Goal: Task Accomplishment & Management: Complete application form

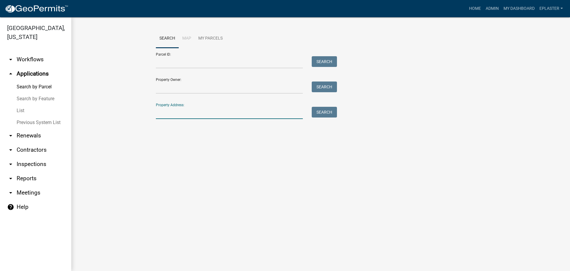
drag, startPoint x: 192, startPoint y: 113, endPoint x: 190, endPoint y: 107, distance: 5.7
click at [192, 113] on input "Property Address:" at bounding box center [229, 113] width 147 height 12
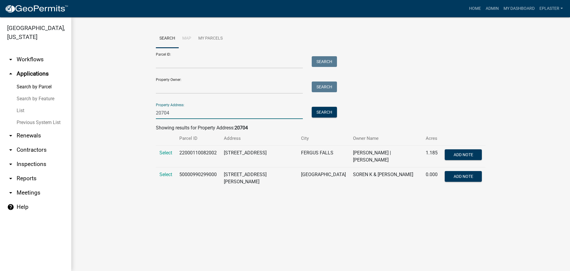
type input "20704"
click at [168, 150] on span "Select" at bounding box center [166, 153] width 13 height 6
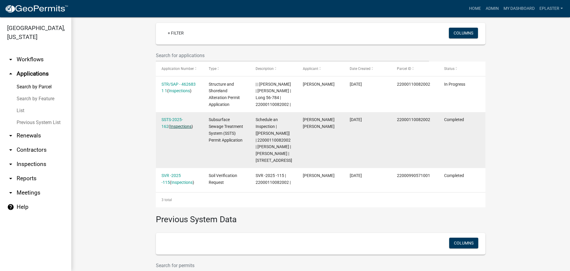
scroll to position [171, 0]
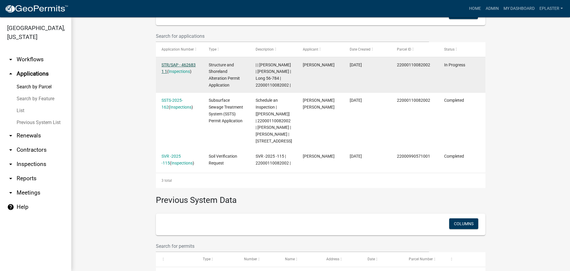
click at [184, 62] on link "STR/SAP - 462683 1 1" at bounding box center [179, 68] width 34 height 12
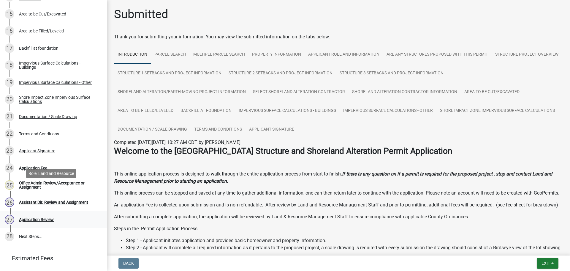
scroll to position [375, 0]
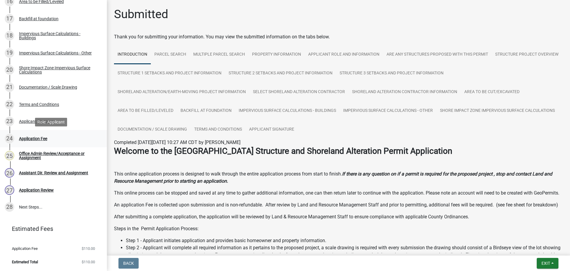
click at [34, 136] on div "Application Fee" at bounding box center [33, 138] width 28 height 4
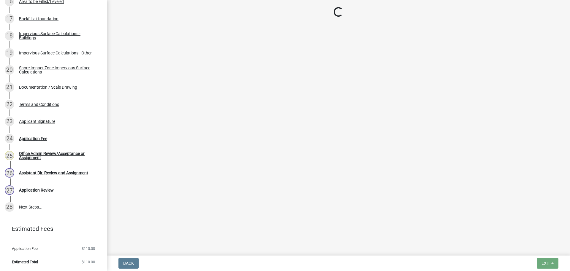
select select "3: 3"
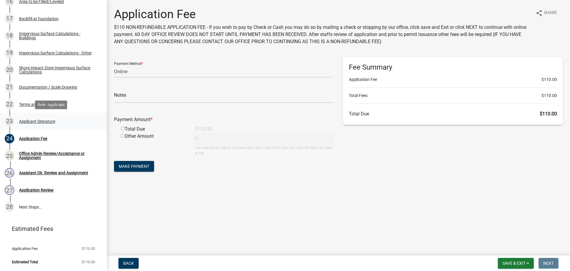
click at [53, 120] on div "Applicant Signature" at bounding box center [37, 121] width 36 height 4
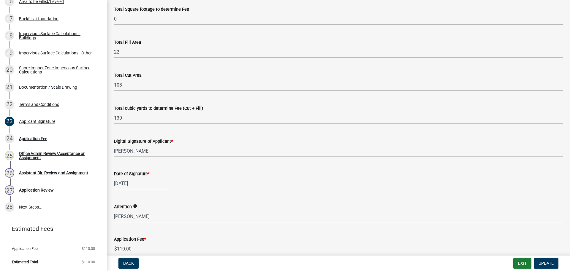
scroll to position [98, 0]
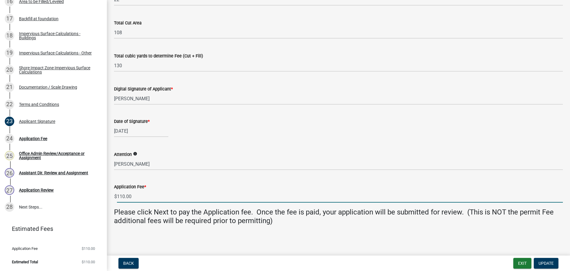
drag, startPoint x: 129, startPoint y: 198, endPoint x: 112, endPoint y: 198, distance: 17.2
click at [112, 198] on div "Application Fee * $ 110.00" at bounding box center [339, 189] width 458 height 28
type input "0"
click at [545, 262] on span "Update" at bounding box center [546, 263] width 15 height 5
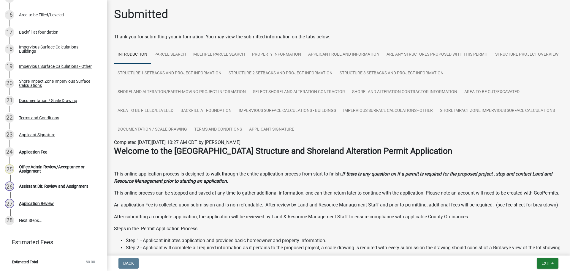
scroll to position [362, 0]
click at [62, 151] on div "24 Application Fee" at bounding box center [51, 152] width 93 height 10
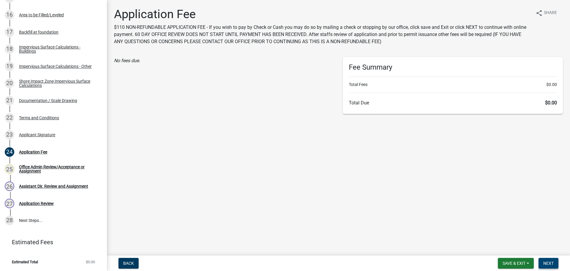
click at [548, 263] on span "Next" at bounding box center [549, 263] width 10 height 5
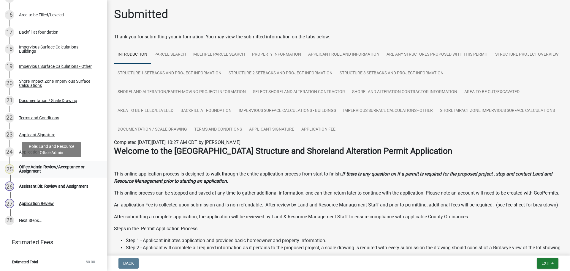
click at [53, 165] on div "Office Admin Review/Acceptance or Assignment" at bounding box center [58, 169] width 78 height 8
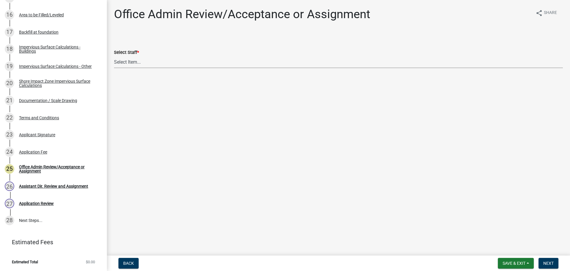
click at [145, 62] on select "Select Item... Alexis Newark (anewark@ottertailcounty.gov) Amy Busko (abusko@ot…" at bounding box center [338, 62] width 449 height 12
click at [114, 56] on select "Select Item... Alexis Newark (anewark@ottertailcounty.gov) Amy Busko (abusko@ot…" at bounding box center [338, 62] width 449 height 12
select select "318b8207-6619-4c37-8bd8-783b28c7307f"
click at [546, 261] on span "Next" at bounding box center [549, 263] width 10 height 5
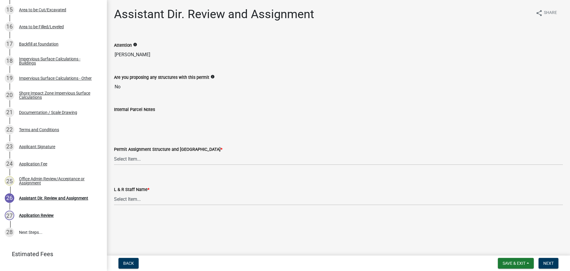
scroll to position [374, 0]
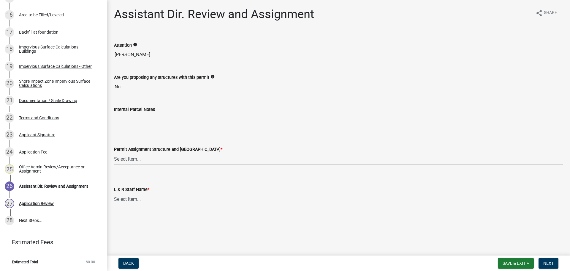
click at [142, 157] on select "Select Item... Alexis Newark (anewark@ottertailcounty.gov) Amy Busko (abusko@ot…" at bounding box center [338, 159] width 449 height 12
click at [114, 153] on select "Select Item... Alexis Newark (anewark@ottertailcounty.gov) Amy Busko (abusko@ot…" at bounding box center [338, 159] width 449 height 12
select select "318b8207-6619-4c37-8bd8-783b28c7307f"
click at [135, 198] on select "Select Item... Alexis Newark Amy Busko Andrea Perales Brittany Tollefson Christ…" at bounding box center [338, 199] width 449 height 12
click at [114, 193] on select "Select Item... Alexis Newark Amy Busko Andrea Perales Brittany Tollefson Christ…" at bounding box center [338, 199] width 449 height 12
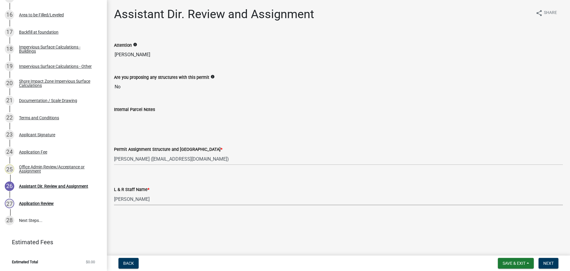
select select "ab2e7446-72a0-49c6-a36a-5181bad2fe68"
click at [550, 256] on nav "Back Save & Exit Save Save & Exit Next" at bounding box center [339, 262] width 464 height 15
click at [549, 262] on span "Next" at bounding box center [549, 263] width 10 height 5
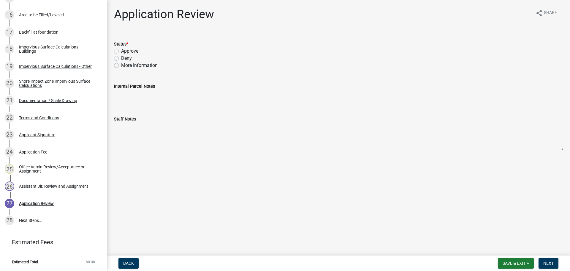
click at [121, 52] on label "Approve" at bounding box center [129, 51] width 17 height 7
click at [121, 51] on input "Approve" at bounding box center [123, 50] width 4 height 4
radio input "true"
click at [551, 261] on span "Next" at bounding box center [549, 263] width 10 height 5
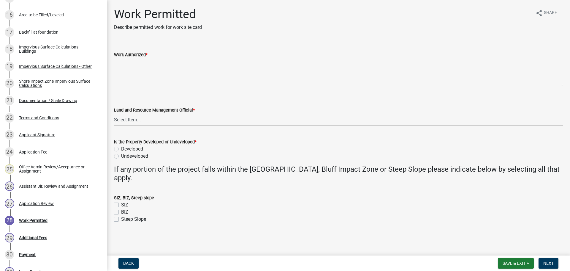
scroll to position [494, 0]
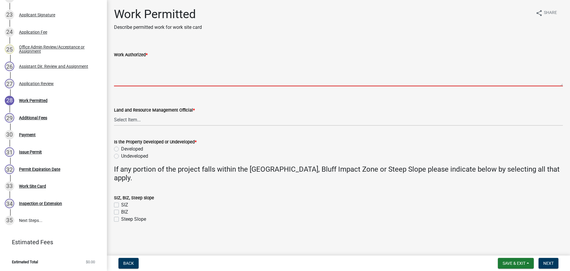
click at [119, 71] on textarea "Work Authorized *" at bounding box center [338, 72] width 449 height 28
paste textarea "Excavate: Length: # feet Width: # feet Average Depth: # feet Total Cubic Yards:…"
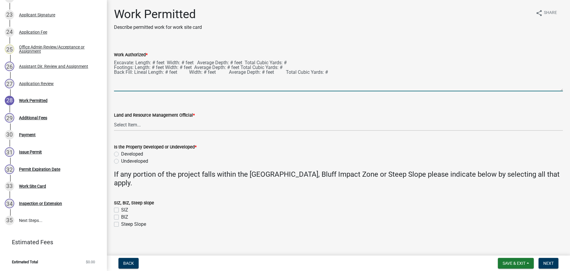
drag, startPoint x: 562, startPoint y: 85, endPoint x: 561, endPoint y: 119, distance: 33.9
click at [561, 91] on div "Work Authorized * Excavate: Length: # feet Width: # feet Average Depth: # feet …" at bounding box center [339, 67] width 458 height 48
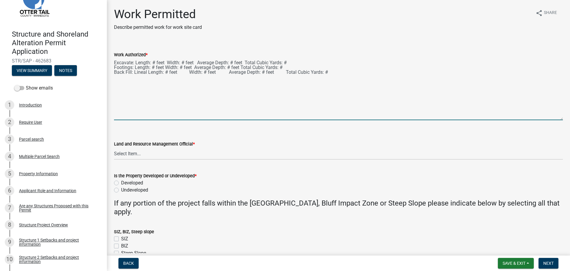
scroll to position [0, 0]
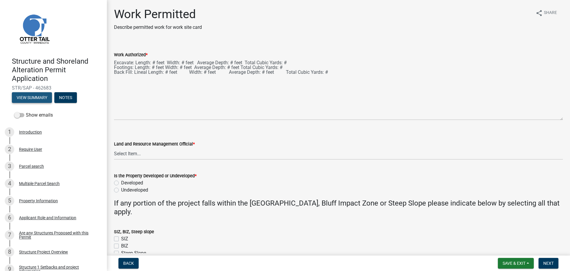
click at [31, 100] on button "View Summary" at bounding box center [32, 97] width 40 height 11
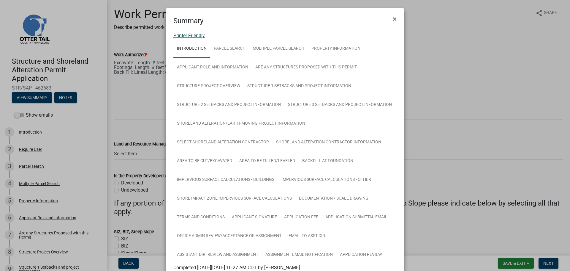
click at [196, 34] on link "Printer Friendly" at bounding box center [189, 36] width 31 height 6
drag, startPoint x: 393, startPoint y: 20, endPoint x: 362, endPoint y: 31, distance: 33.8
click at [393, 20] on span "×" at bounding box center [395, 19] width 4 height 8
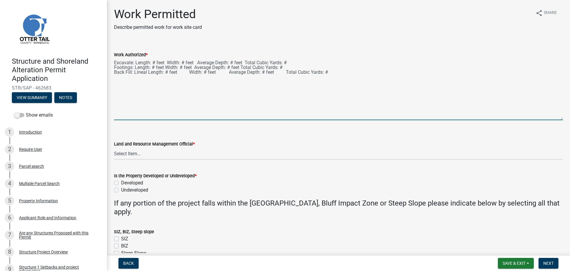
click at [114, 61] on textarea "Excavate: Length: # feet Width: # feet Average Depth: # feet Total Cubic Yards:…" at bounding box center [338, 89] width 449 height 62
click at [120, 59] on textarea "Excavate: Length: # feet Width: # feet Average Depth: # feet Total Cubic Yards:…" at bounding box center [338, 89] width 449 height 62
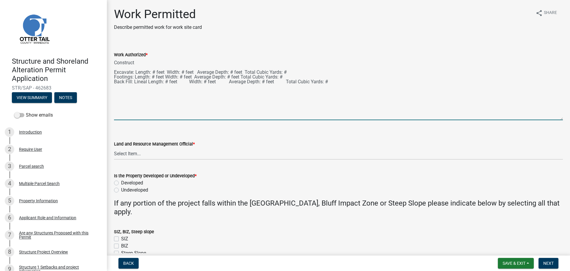
click at [523, 137] on form "Land and Resource Management Official * Select Item... Alexis Newark Amy Busko …" at bounding box center [338, 146] width 449 height 26
click at [141, 64] on textarea "Construct Excavate: Length: # feet Width: # feet Average Depth: # feet Total Cu…" at bounding box center [338, 89] width 449 height 62
drag, startPoint x: 303, startPoint y: 64, endPoint x: 203, endPoint y: 59, distance: 100.2
click at [203, 59] on textarea "Construct 90' retaining wall 2-4' in height. Stabilize immediately upon project…" at bounding box center [338, 89] width 449 height 62
click at [209, 63] on textarea "Construct 90' retaining wall 2-4' in height. Excavate: Length: # feet Width: # …" at bounding box center [338, 89] width 449 height 62
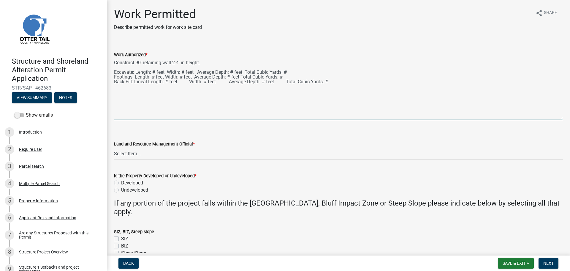
paste textarea "All spoils must be used for backfill or hauled offsite. Stabilize and top seed …"
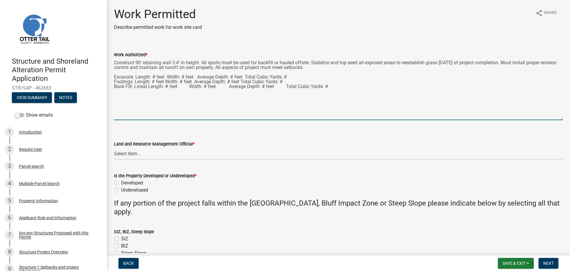
drag, startPoint x: 518, startPoint y: 63, endPoint x: 441, endPoint y: 62, distance: 77.0
click at [441, 62] on textarea "Construct 90' retaining wall 2-4' in height. All spoils must be used for backfi…" at bounding box center [338, 89] width 449 height 62
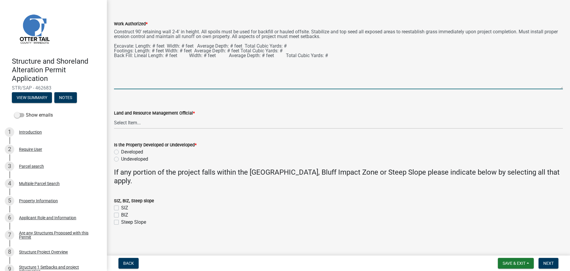
scroll to position [32, 0]
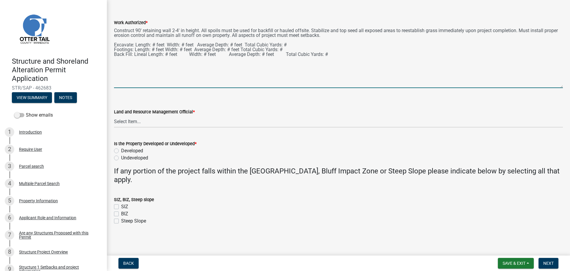
type textarea "Construct 90' retaining wall 2-4' in height. All spoils must be used for backfi…"
click at [197, 122] on select "Select Item... Alexis Newark Amy Busko Andrea Perales Brittany Tollefson Christ…" at bounding box center [338, 121] width 449 height 12
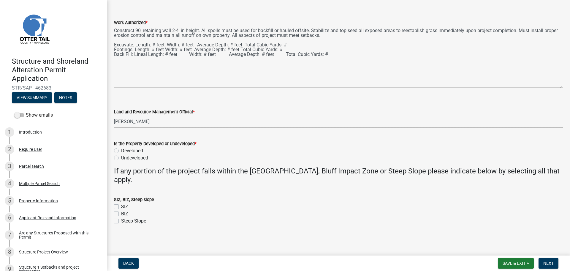
click at [114, 115] on select "Select Item... Alexis Newark Amy Busko Andrea Perales Brittany Tollefson Christ…" at bounding box center [338, 121] width 449 height 12
select select "ab2e7446-72a0-49c6-a36a-5181bad2fe68"
click at [121, 152] on label "Developed" at bounding box center [132, 150] width 22 height 7
click at [121, 151] on input "Developed" at bounding box center [123, 149] width 4 height 4
radio input "true"
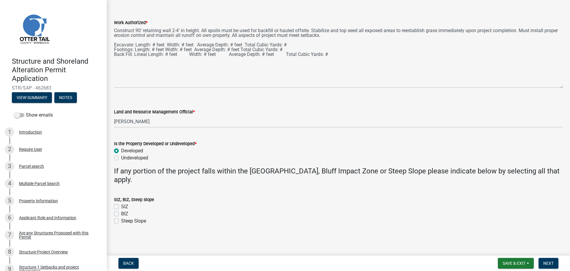
click at [121, 220] on label "Steep Slope" at bounding box center [133, 220] width 25 height 7
click at [121, 220] on input "Steep Slope" at bounding box center [123, 219] width 4 height 4
checkbox input "true"
checkbox input "false"
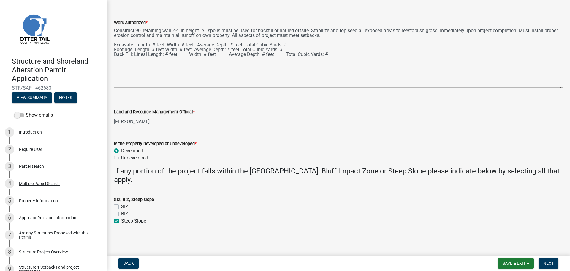
checkbox input "true"
click at [551, 261] on span "Next" at bounding box center [549, 263] width 10 height 5
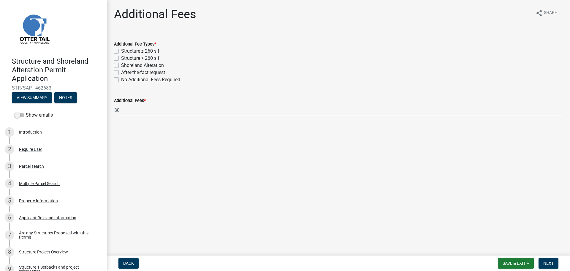
click at [121, 72] on label "After-the-fact request" at bounding box center [143, 72] width 44 height 7
click at [121, 72] on input "After-the-fact request" at bounding box center [123, 71] width 4 height 4
checkbox input "true"
checkbox input "false"
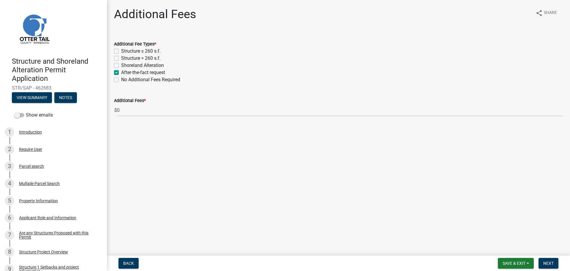
checkbox input "false"
checkbox input "true"
checkbox input "false"
click at [121, 67] on label "Shoreland Alteration" at bounding box center [142, 65] width 43 height 7
click at [121, 66] on input "Shoreland Alteration" at bounding box center [123, 64] width 4 height 4
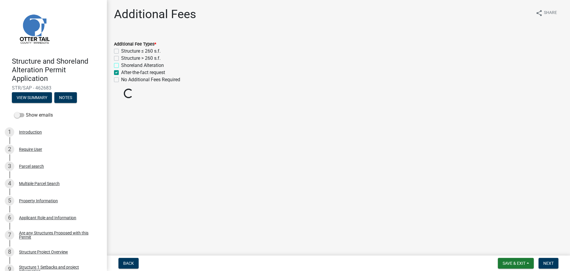
checkbox input "true"
checkbox input "false"
checkbox input "true"
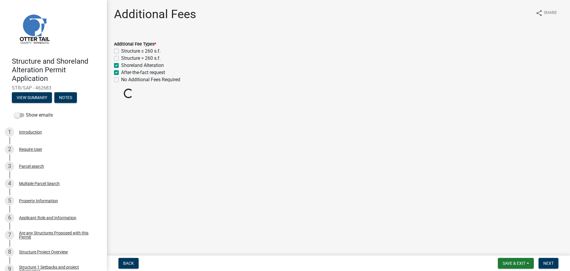
checkbox input "false"
click at [549, 263] on span "Next" at bounding box center [549, 263] width 10 height 5
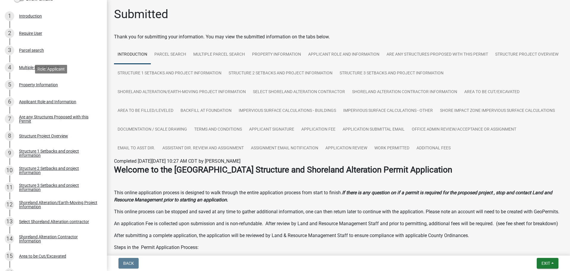
scroll to position [431, 0]
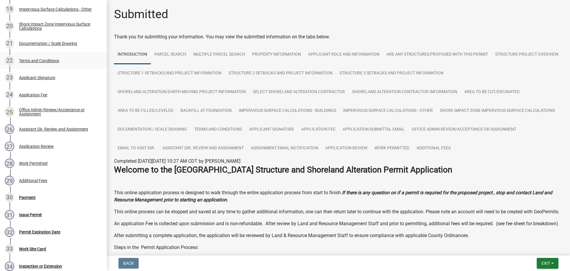
drag, startPoint x: 38, startPoint y: 40, endPoint x: 51, endPoint y: 56, distance: 20.3
click at [38, 40] on div "21 Documentation / Scale Drawing" at bounding box center [51, 44] width 93 height 10
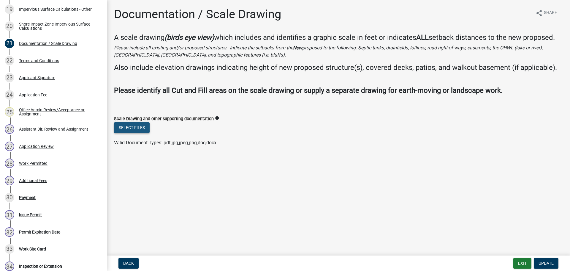
click at [116, 126] on button "Select files" at bounding box center [132, 127] width 36 height 11
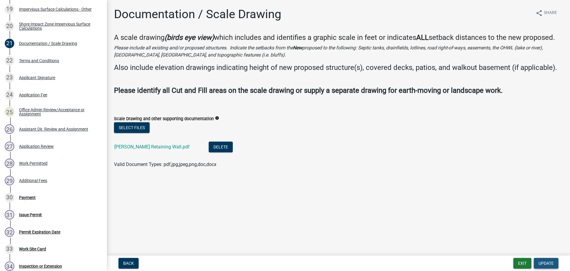
click at [547, 263] on span "Update" at bounding box center [546, 263] width 15 height 5
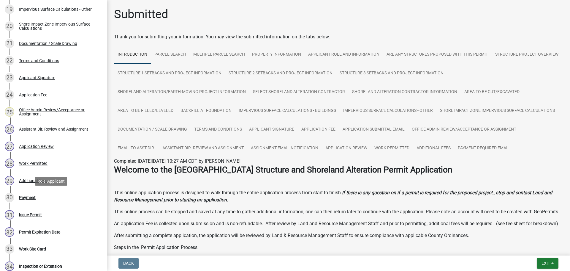
click at [47, 198] on div "30 Payment" at bounding box center [51, 198] width 93 height 10
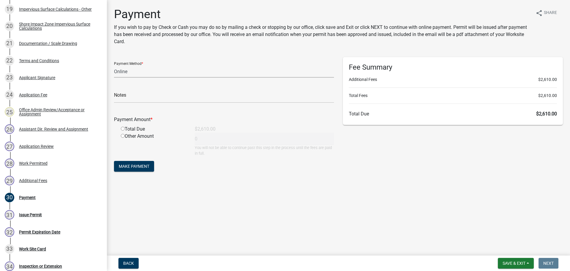
drag, startPoint x: 131, startPoint y: 71, endPoint x: 132, endPoint y: 74, distance: 3.0
click at [131, 71] on select "Credit Card POS Check Cash Online" at bounding box center [224, 71] width 220 height 12
select select "1: 0"
click at [114, 65] on select "Credit Card POS Check Cash Online" at bounding box center [224, 71] width 220 height 12
click at [136, 99] on input "text" at bounding box center [224, 97] width 220 height 12
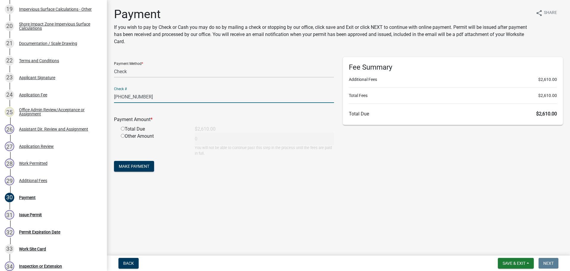
type input "4387-2025-018"
click at [122, 127] on input "radio" at bounding box center [123, 129] width 4 height 4
radio input "true"
type input "2610"
click at [134, 165] on span "Make Payment" at bounding box center [134, 166] width 31 height 5
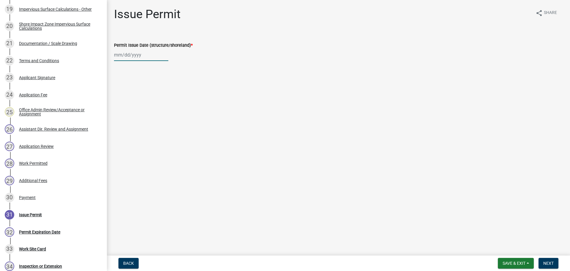
click at [117, 53] on div at bounding box center [141, 55] width 54 height 12
select select "8"
select select "2025"
click at [132, 104] on div "12" at bounding box center [130, 106] width 10 height 10
type input "08/12/2025"
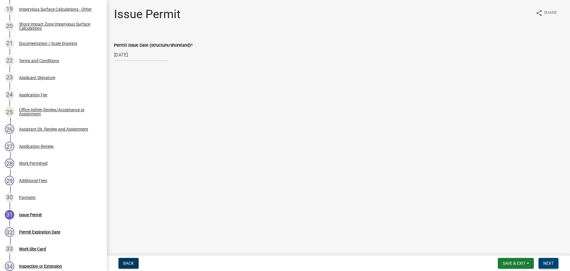
click at [547, 260] on button "Next" at bounding box center [549, 263] width 20 height 11
click at [547, 261] on span "Next" at bounding box center [549, 263] width 10 height 5
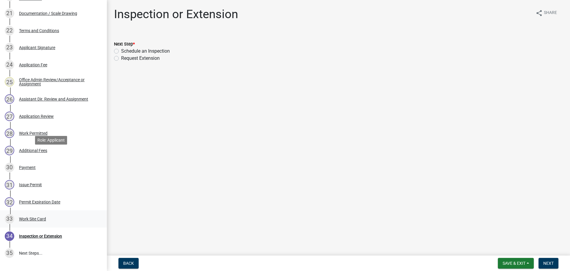
scroll to position [483, 0]
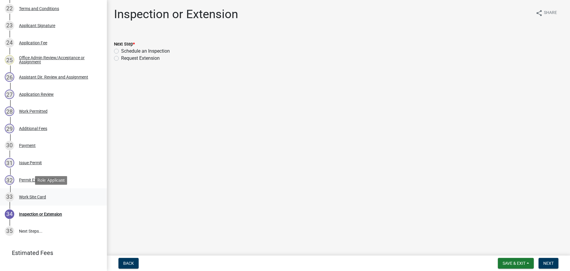
click at [48, 203] on link "33 Work Site Card" at bounding box center [53, 196] width 107 height 17
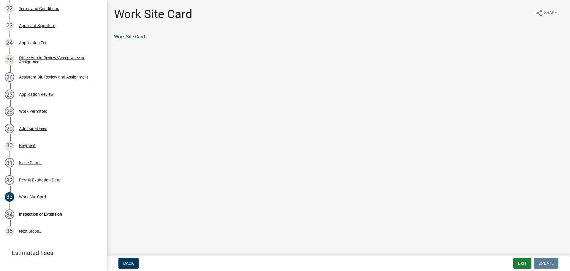
click at [130, 38] on link "Work Site Card" at bounding box center [129, 37] width 31 height 6
click at [520, 263] on button "Exit" at bounding box center [523, 263] width 18 height 11
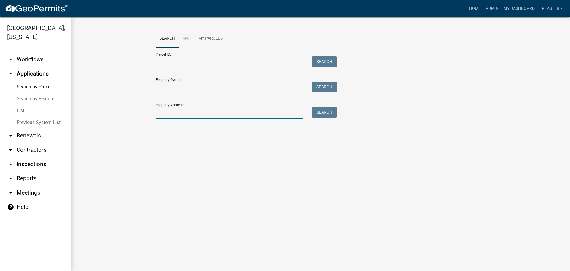
click at [254, 108] on input "Property Address:" at bounding box center [229, 113] width 147 height 12
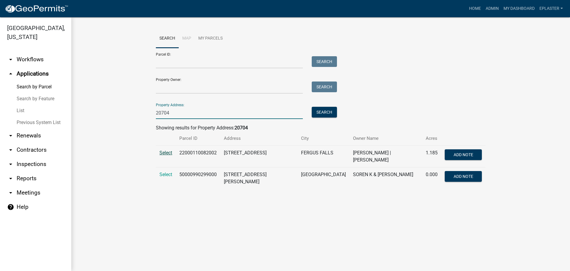
type input "20704"
click at [160, 152] on span "Select" at bounding box center [166, 153] width 13 height 6
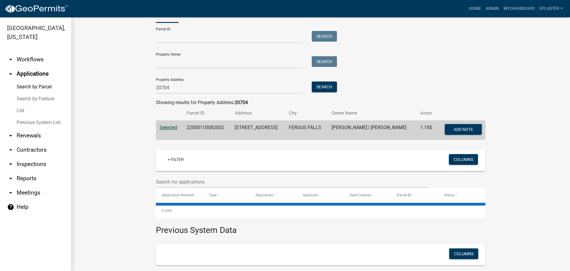
scroll to position [93, 0]
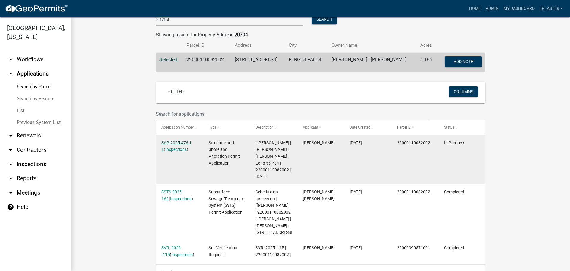
click at [188, 142] on link "SAP-2025-476 1 1" at bounding box center [177, 146] width 30 height 12
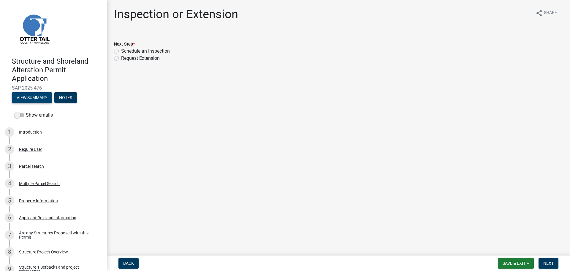
click at [31, 96] on button "View Summary" at bounding box center [32, 97] width 40 height 11
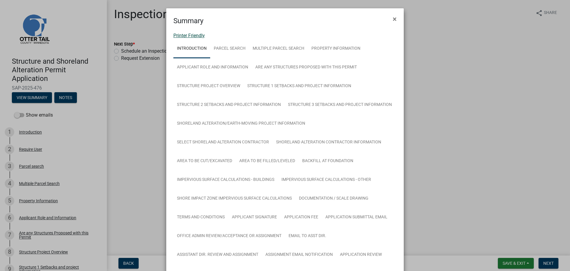
click at [188, 34] on link "Printer Friendly" at bounding box center [189, 36] width 31 height 6
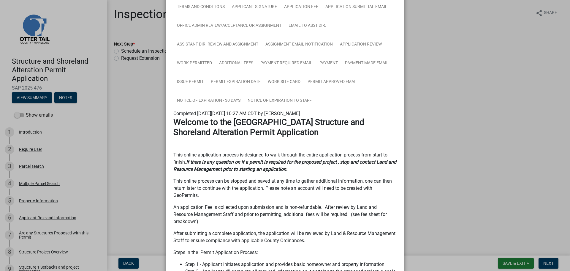
scroll to position [215, 0]
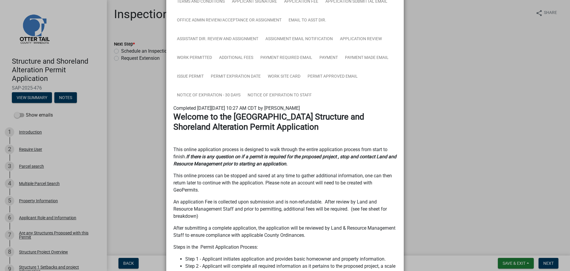
click at [38, 154] on ngb-modal-window "Summary × Printer Friendly Introduction Parcel search Multiple Parcel Search Pr…" at bounding box center [285, 135] width 570 height 271
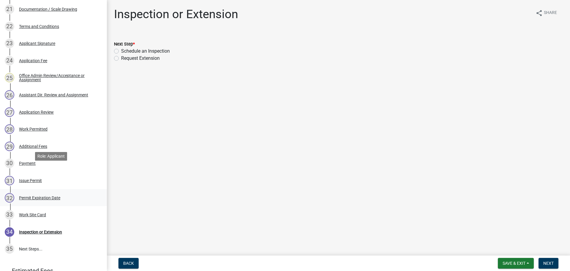
scroll to position [507, 0]
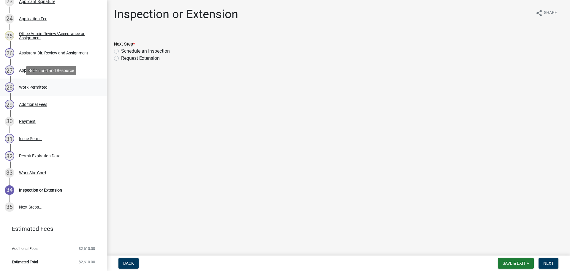
click at [31, 88] on div "Work Permitted" at bounding box center [33, 87] width 29 height 4
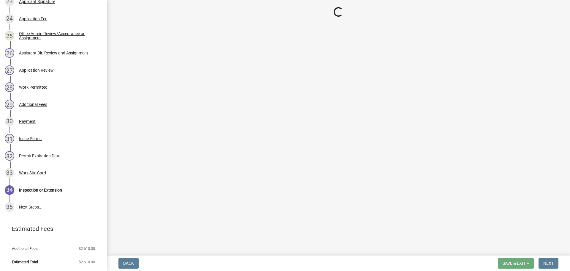
select select "ab2e7446-72a0-49c6-a36a-5181bad2fe68"
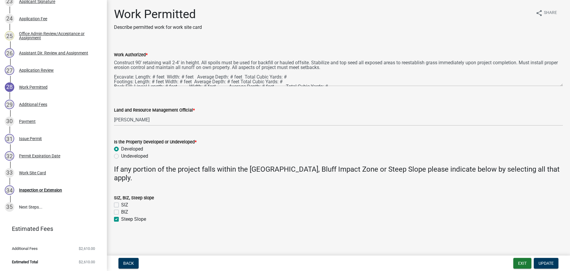
drag, startPoint x: 561, startPoint y: 85, endPoint x: 561, endPoint y: 110, distance: 25.3
click at [560, 86] on div "Work Authorized * Construct 90' retaining wall 2-4' in height. All spoils must …" at bounding box center [339, 64] width 458 height 43
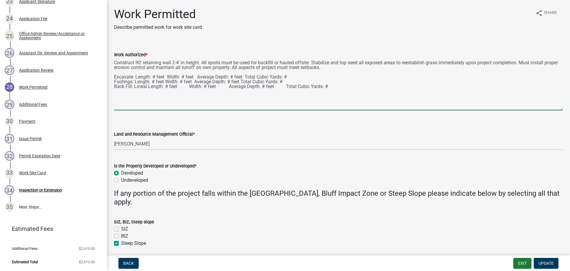
click at [133, 75] on textarea "Construct 90' retaining wall 2-4' in height. All spoils must be used for backfi…" at bounding box center [338, 84] width 449 height 52
drag, startPoint x: 133, startPoint y: 81, endPoint x: 108, endPoint y: 81, distance: 24.7
click at [108, 81] on div "Work Permitted Describe permitted work for work site card share Share Work Auth…" at bounding box center [339, 132] width 464 height 250
drag, startPoint x: 115, startPoint y: 86, endPoint x: 337, endPoint y: 85, distance: 221.9
click at [337, 85] on textarea "Construct 90' retaining wall 2-4' in height. All spoils must be used for backfi…" at bounding box center [338, 84] width 449 height 52
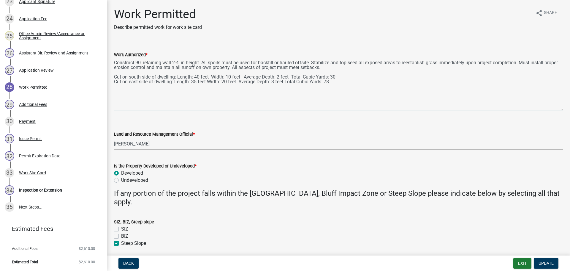
drag, startPoint x: 328, startPoint y: 81, endPoint x: 111, endPoint y: 74, distance: 217.3
click at [111, 74] on div "Work Authorized * Construct 90' retaining wall 2-4' in height. All spoils must …" at bounding box center [339, 76] width 458 height 67
click at [127, 89] on textarea "Construct 90' retaining wall 2-4' in height. All spoils must be used for backfi…" at bounding box center [338, 84] width 449 height 52
drag, startPoint x: 333, startPoint y: 82, endPoint x: 111, endPoint y: 75, distance: 222.3
click at [111, 75] on div "Work Authorized * Construct 90' retaining wall 2-4' in height. All spoils must …" at bounding box center [339, 76] width 458 height 67
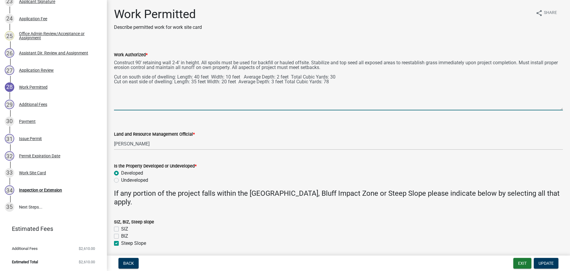
click at [353, 81] on textarea "Construct 90' retaining wall 2-4' in height. All spoils must be used for backfi…" at bounding box center [338, 84] width 449 height 52
click at [348, 86] on textarea "Construct 90' retaining wall 2-4' in height. All spoils must be used for backfi…" at bounding box center [338, 84] width 449 height 52
paste textarea "Cut on south side of dwelling: Length: 40 feet Width: 10 feet Average Depth: 2 …"
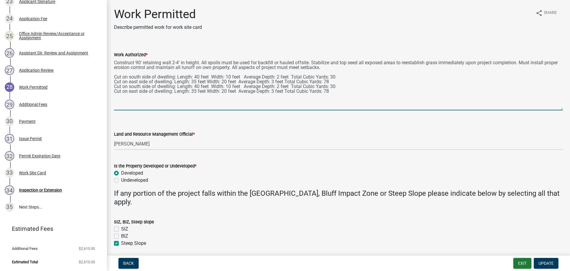
drag, startPoint x: 337, startPoint y: 93, endPoint x: 112, endPoint y: 93, distance: 225.2
click at [112, 93] on div "Work Authorized * Construct 90' retaining wall 2-4' in height. All spoils must …" at bounding box center [339, 76] width 458 height 67
drag, startPoint x: 175, startPoint y: 85, endPoint x: 113, endPoint y: 87, distance: 61.5
click at [113, 87] on div "Work Authorized * Construct 90' retaining wall 2-4' in height. All spoils must …" at bounding box center [339, 76] width 458 height 67
click at [190, 86] on textarea "Construct 90' retaining wall 2-4' in height. All spoils must be used for backfi…" at bounding box center [338, 84] width 449 height 52
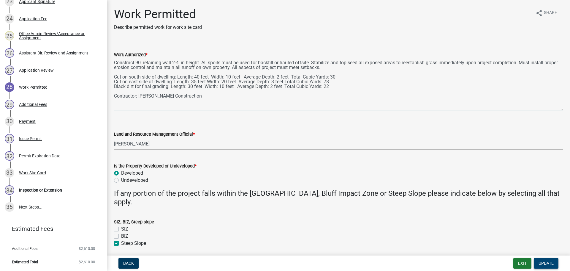
type textarea "Construct 90' retaining wall 2-4' in height. All spoils must be used for backfi…"
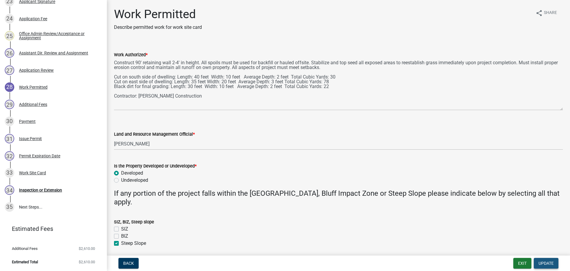
click at [552, 262] on span "Update" at bounding box center [546, 263] width 15 height 5
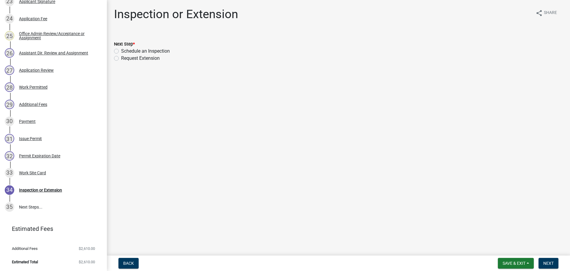
click at [39, 87] on div "Work Permitted" at bounding box center [33, 87] width 29 height 4
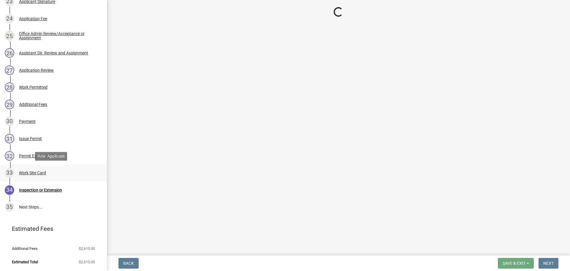
click at [33, 177] on div "33 Work Site Card" at bounding box center [51, 173] width 93 height 10
select select "ab2e7446-72a0-49c6-a36a-5181bad2fe68"
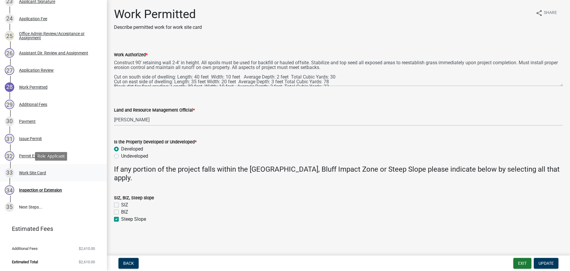
click at [45, 170] on div "33 Work Site Card" at bounding box center [51, 173] width 93 height 10
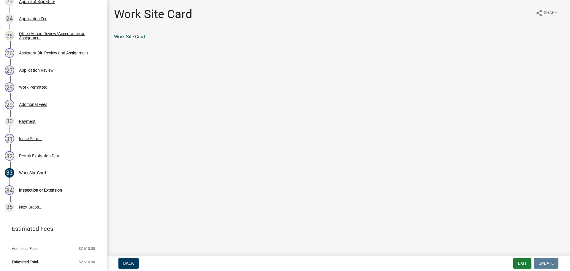
click at [137, 39] on link "Work Site Card" at bounding box center [129, 37] width 31 height 6
click at [515, 265] on button "Exit" at bounding box center [523, 263] width 18 height 11
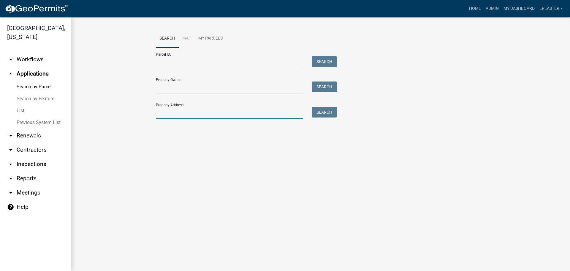
click at [179, 117] on input "Property Address:" at bounding box center [229, 113] width 147 height 12
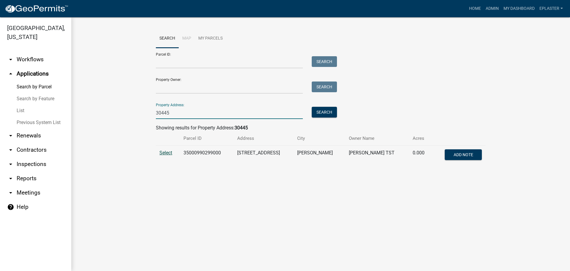
type input "30445"
click at [161, 153] on span "Select" at bounding box center [166, 153] width 13 height 6
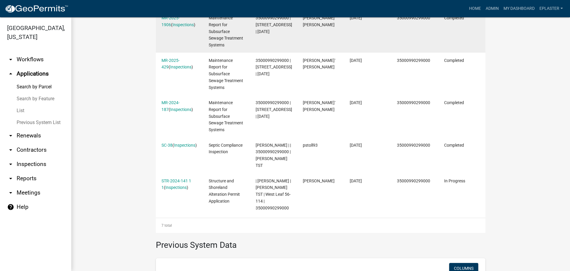
scroll to position [319, 0]
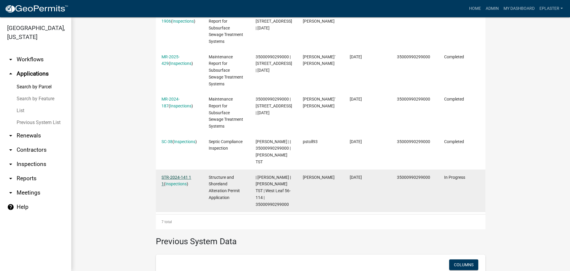
click at [174, 175] on link "STR-2024-141 1 1" at bounding box center [177, 181] width 30 height 12
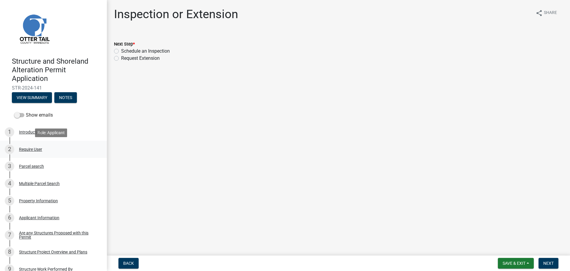
scroll to position [7, 0]
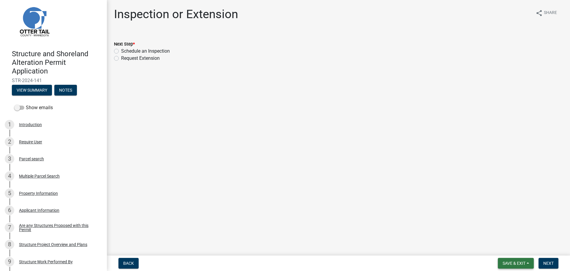
click at [509, 259] on button "Save & Exit" at bounding box center [516, 263] width 36 height 11
click at [502, 246] on button "Save & Exit" at bounding box center [511, 247] width 48 height 14
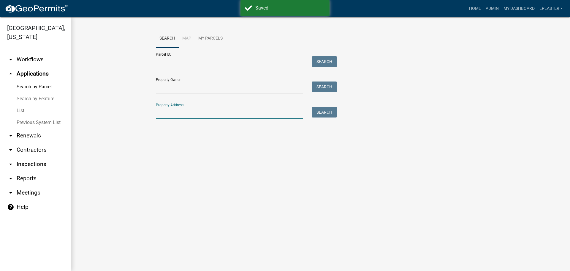
click at [179, 113] on input "Property Address:" at bounding box center [229, 113] width 147 height 12
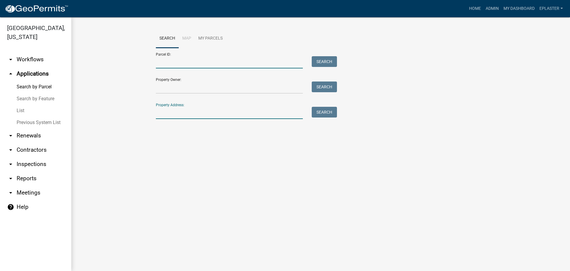
click at [173, 64] on input "Parcel ID:" at bounding box center [229, 62] width 147 height 12
paste input "35000990299000"
type input "35000990299000"
click at [321, 62] on button "Search" at bounding box center [324, 61] width 25 height 11
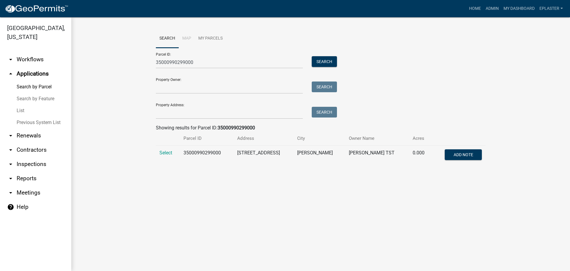
click at [166, 149] on td "Select" at bounding box center [168, 156] width 24 height 20
click at [161, 152] on span "Select" at bounding box center [166, 153] width 13 height 6
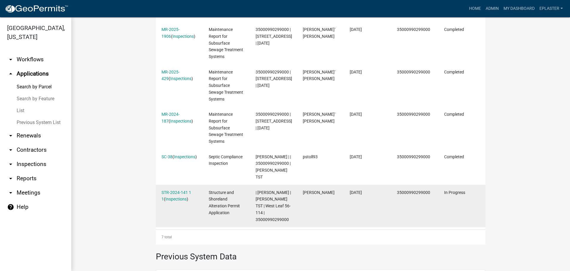
scroll to position [312, 0]
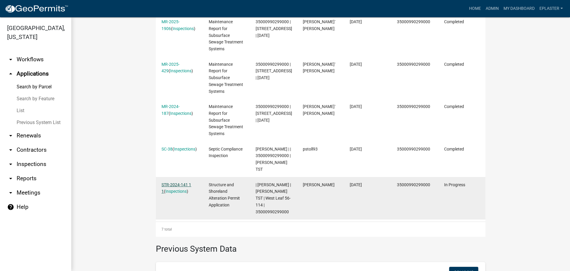
click at [191, 182] on link "STR-2024-141 1 1" at bounding box center [177, 188] width 30 height 12
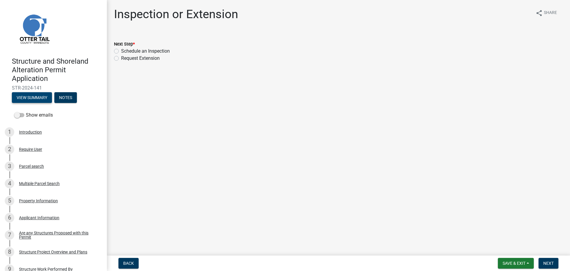
click at [38, 99] on button "View Summary" at bounding box center [32, 97] width 40 height 11
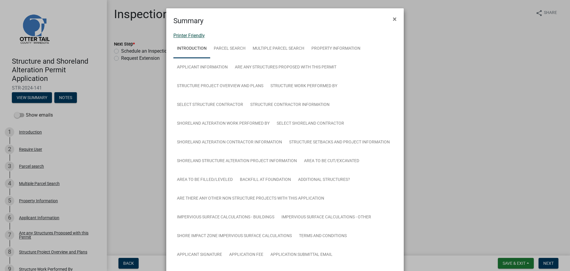
click at [192, 36] on link "Printer Friendly" at bounding box center [189, 36] width 31 height 6
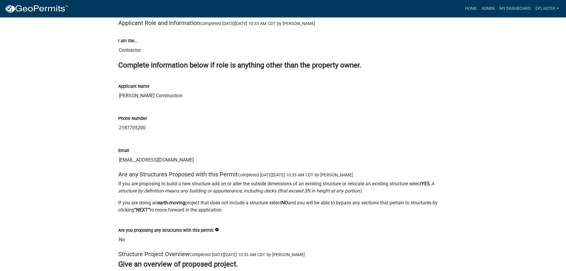
scroll to position [1300, 0]
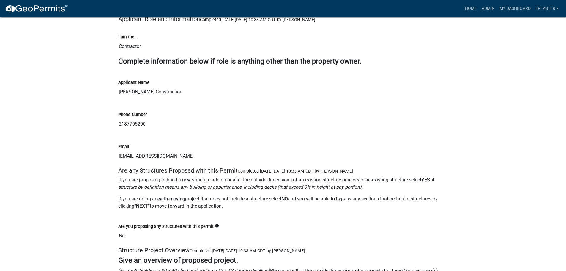
click at [330, 118] on input "2187705200" at bounding box center [283, 124] width 330 height 12
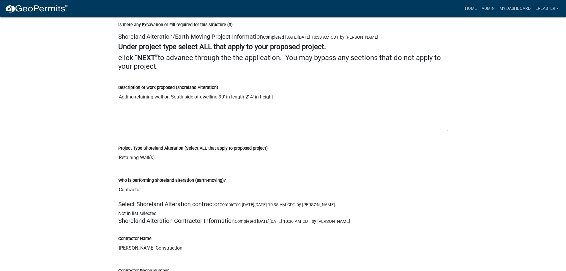
scroll to position [3380, 0]
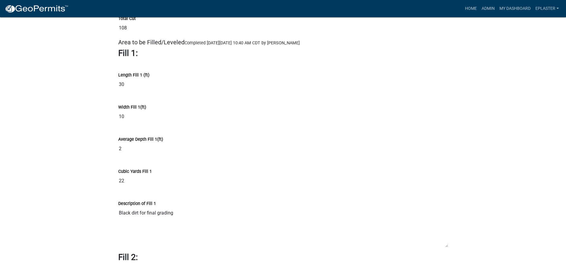
scroll to position [4546, 0]
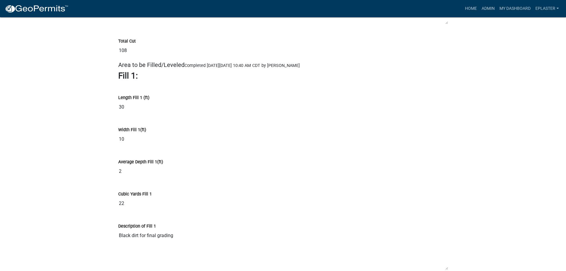
drag, startPoint x: 280, startPoint y: 46, endPoint x: 305, endPoint y: 32, distance: 28.4
click at [287, 45] on input "108" at bounding box center [283, 51] width 330 height 12
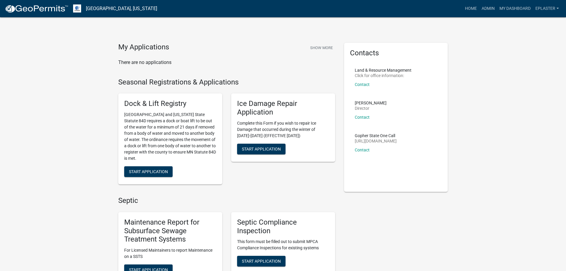
click at [484, 1] on nav "Otter Tail County, Minnesota more_horiz Home Admin My Dashboard eplaster Admin …" at bounding box center [283, 8] width 566 height 17
click at [488, 11] on link "Admin" at bounding box center [488, 8] width 18 height 11
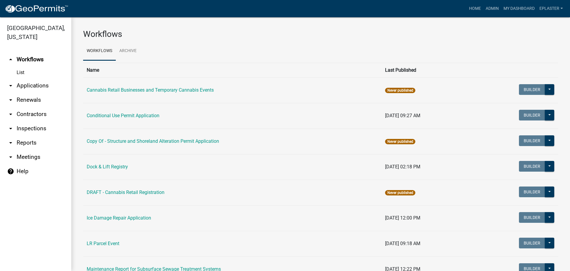
click at [21, 89] on link "arrow_drop_down Applications" at bounding box center [35, 85] width 71 height 14
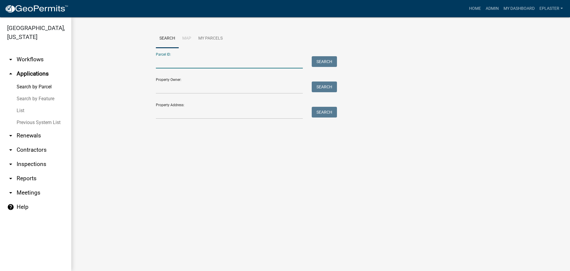
click at [171, 63] on input "Parcel ID:" at bounding box center [229, 62] width 147 height 12
paste input "10000990630000"
type input "10000990630000"
click at [330, 62] on button "Search" at bounding box center [324, 61] width 25 height 11
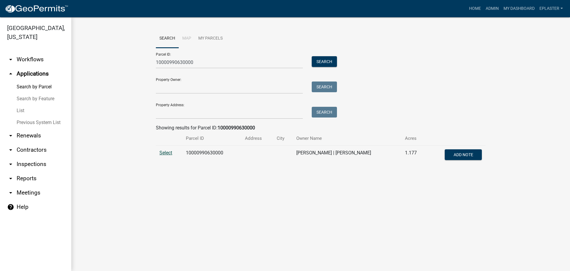
click at [167, 151] on span "Select" at bounding box center [166, 153] width 13 height 6
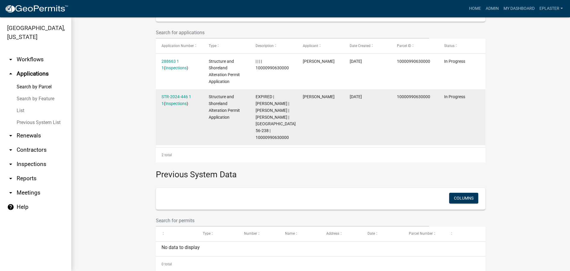
scroll to position [186, 0]
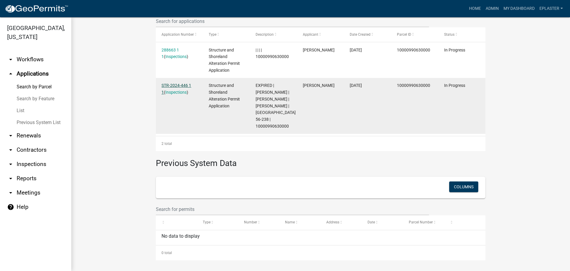
click at [183, 85] on link "STR-2024-446 1 1" at bounding box center [177, 89] width 30 height 12
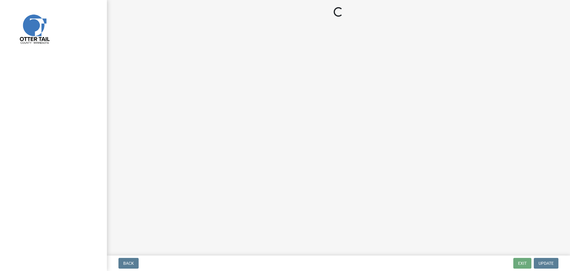
select select "29b027fa-a62f-4639-a4c1-67ac8b0bd2a2"
select select "ab4afe9b-f255-4bf6-b29f-35714790ba70"
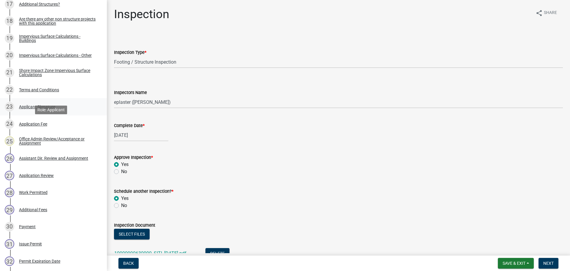
scroll to position [416, 0]
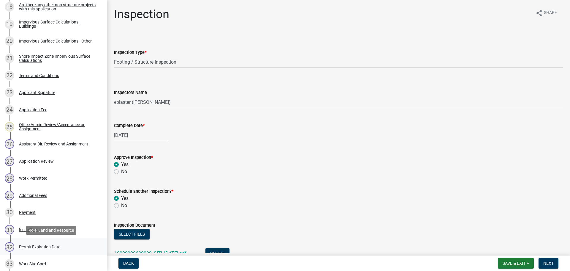
click at [49, 242] on div "32 Permit Expiration Date" at bounding box center [51, 247] width 93 height 10
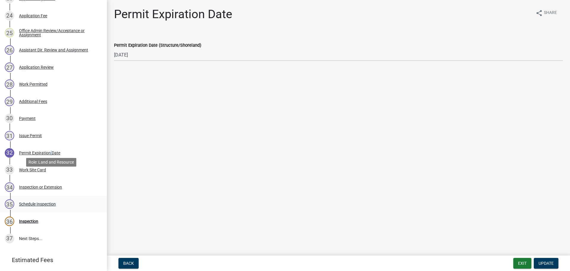
scroll to position [542, 0]
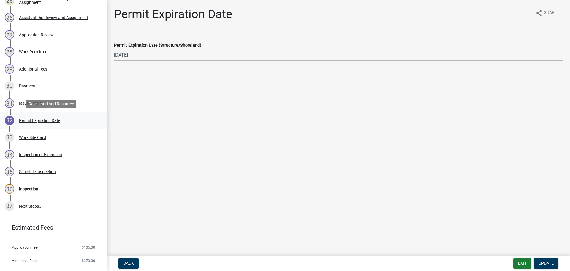
click at [52, 124] on div "32 Permit Expiration Date" at bounding box center [51, 121] width 93 height 10
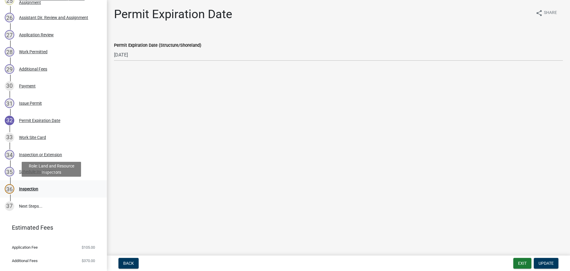
click at [43, 188] on div "36 Inspection" at bounding box center [51, 189] width 93 height 10
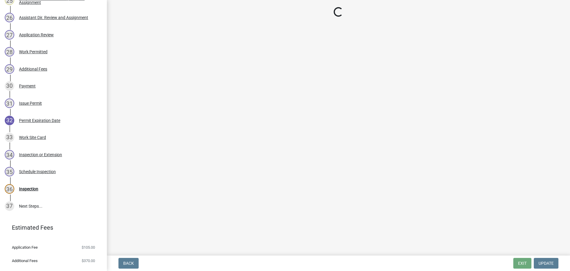
select select "29b027fa-a62f-4639-a4c1-67ac8b0bd2a2"
select select "ab4afe9b-f255-4bf6-b29f-35714790ba70"
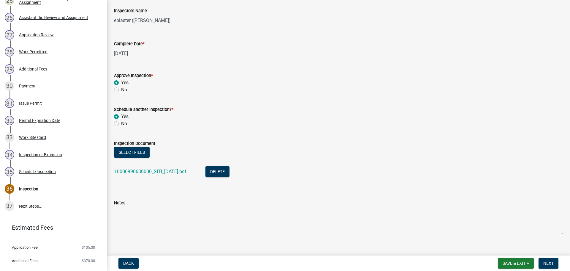
scroll to position [67, 0]
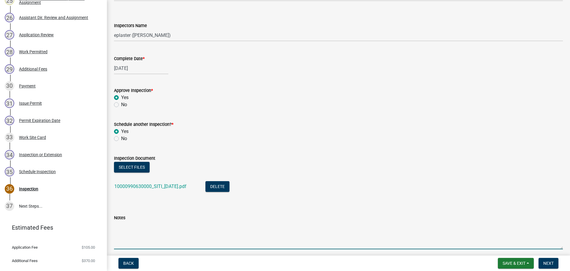
click at [236, 239] on textarea "Notes" at bounding box center [338, 235] width 449 height 28
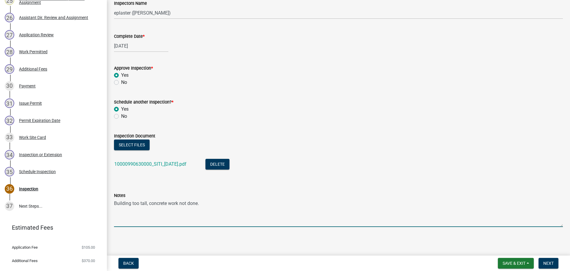
scroll to position [91, 0]
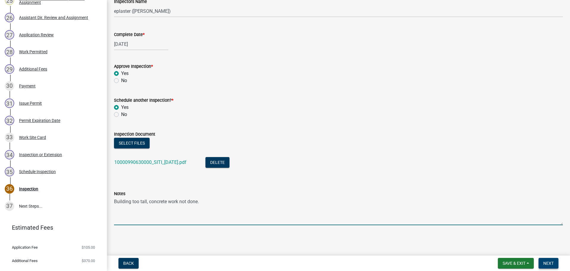
type textarea "Building too tall, concrete work not done."
click at [548, 262] on span "Next" at bounding box center [549, 263] width 10 height 5
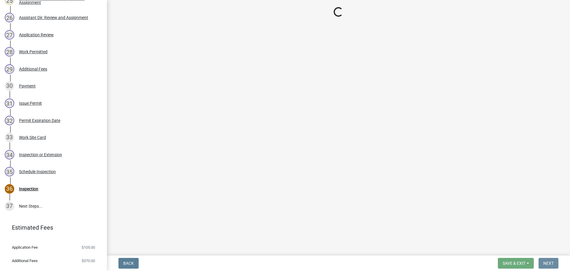
scroll to position [0, 0]
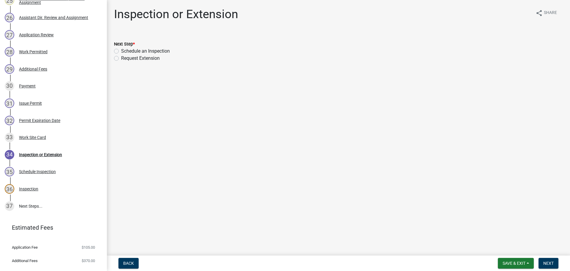
click at [121, 59] on label "Request Extension" at bounding box center [140, 58] width 39 height 7
click at [121, 59] on input "Request Extension" at bounding box center [123, 57] width 4 height 4
radio input "true"
click at [547, 261] on span "Next" at bounding box center [549, 263] width 10 height 5
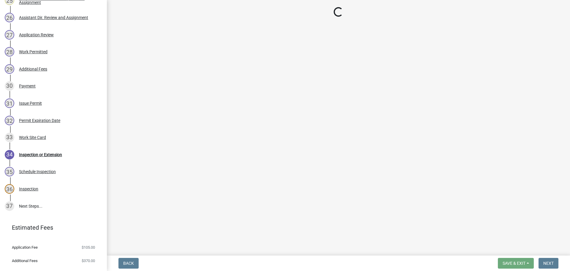
scroll to position [594, 0]
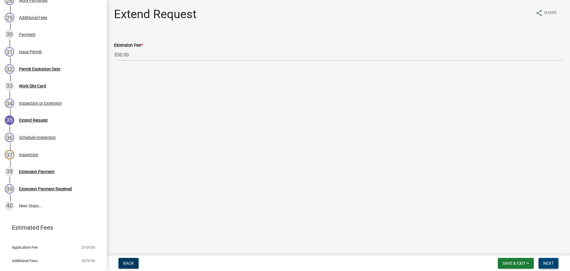
click at [546, 258] on button "Next" at bounding box center [549, 263] width 20 height 11
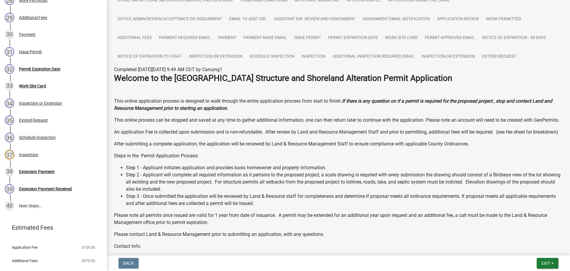
scroll to position [134, 0]
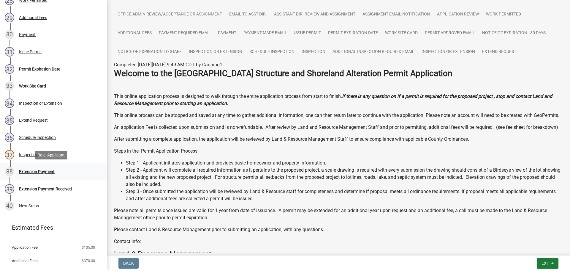
click at [55, 171] on div "38 Extension Payment" at bounding box center [51, 172] width 93 height 10
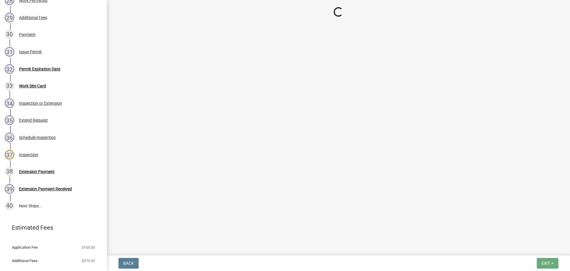
select select "3: 3"
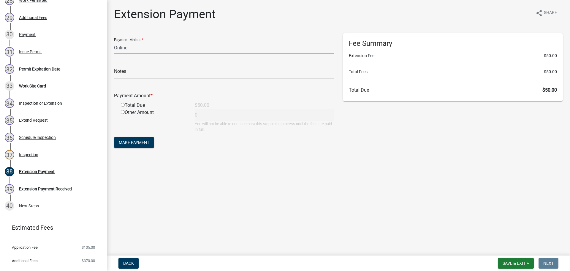
click at [127, 46] on select "Credit Card POS Check Cash Online" at bounding box center [224, 48] width 220 height 12
click at [127, 48] on select "Credit Card POS Check Cash Online" at bounding box center [224, 48] width 220 height 12
click at [123, 106] on input "radio" at bounding box center [123, 105] width 4 height 4
radio input "true"
type input "50"
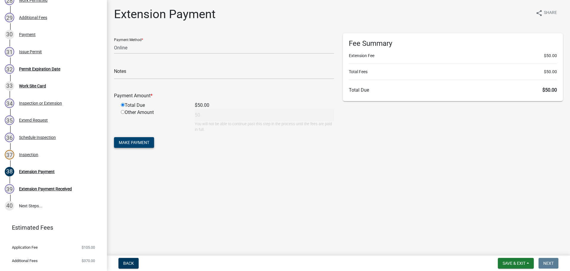
click at [151, 143] on button "Make Payment" at bounding box center [134, 142] width 40 height 11
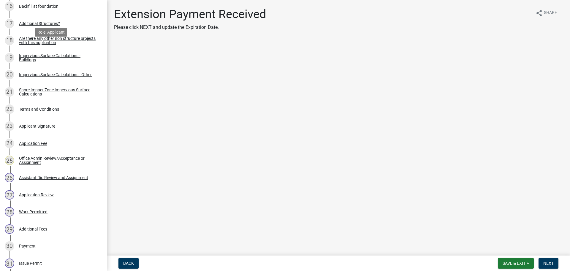
scroll to position [394, 0]
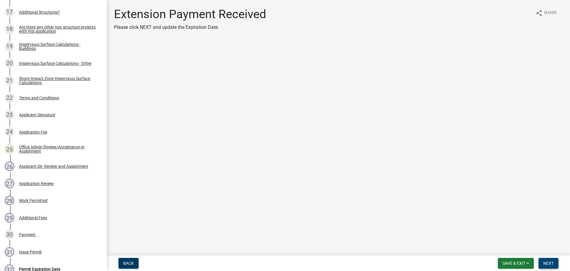
click at [546, 263] on span "Next" at bounding box center [549, 263] width 10 height 5
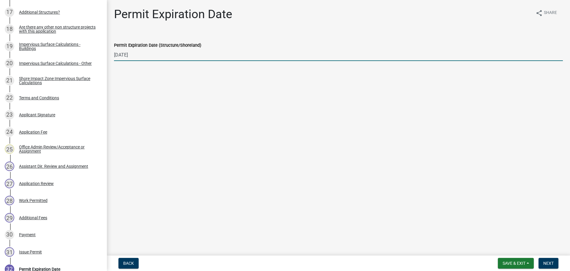
click at [157, 55] on input "07/26/2025" at bounding box center [338, 55] width 449 height 12
type input "07/26/2026"
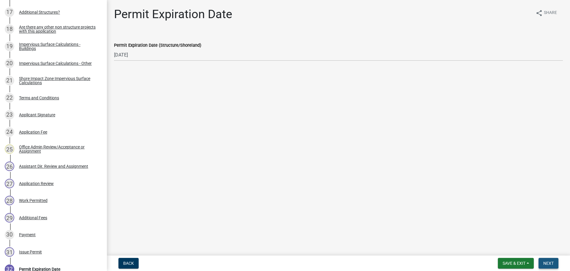
click at [545, 262] on span "Next" at bounding box center [549, 263] width 10 height 5
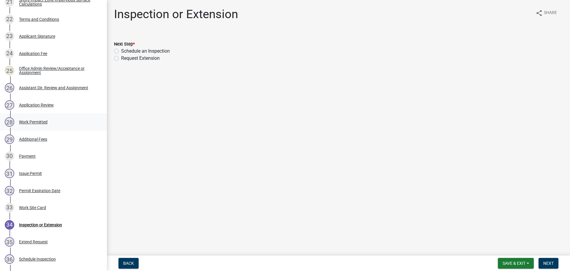
scroll to position [619, 0]
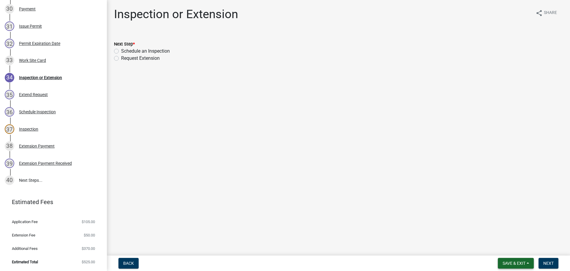
click at [504, 264] on span "Save & Exit" at bounding box center [514, 263] width 23 height 5
click at [495, 245] on button "Save & Exit" at bounding box center [511, 247] width 48 height 14
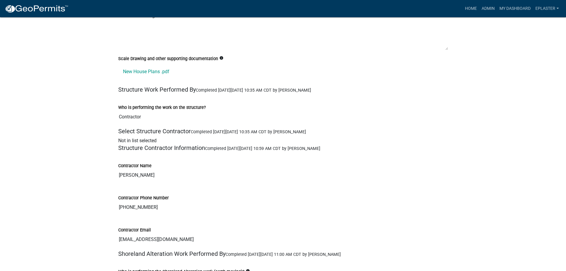
scroll to position [1471, 0]
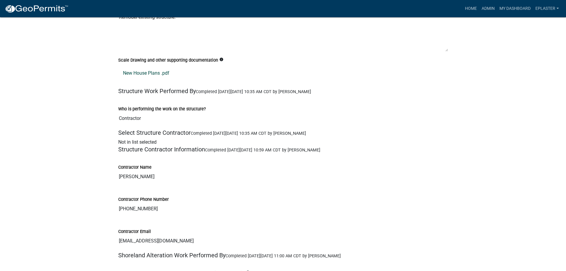
click at [152, 69] on link "New House Plans .pdf" at bounding box center [283, 73] width 330 height 14
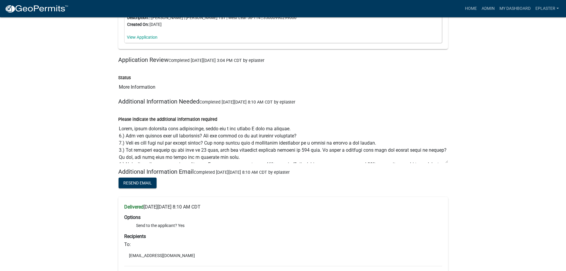
scroll to position [7450, 0]
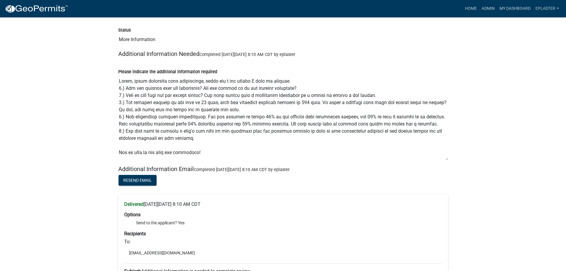
drag, startPoint x: 447, startPoint y: 118, endPoint x: 453, endPoint y: 163, distance: 45.1
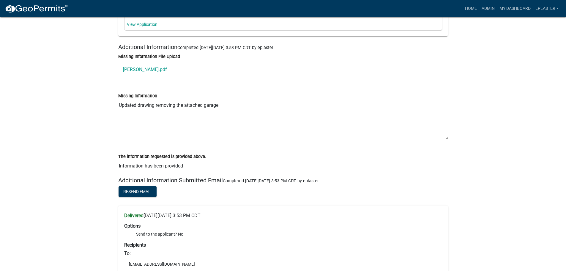
scroll to position [7963, 0]
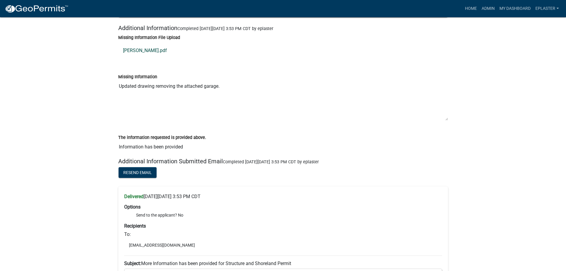
click at [138, 55] on link "[PERSON_NAME].pdf" at bounding box center [283, 50] width 330 height 14
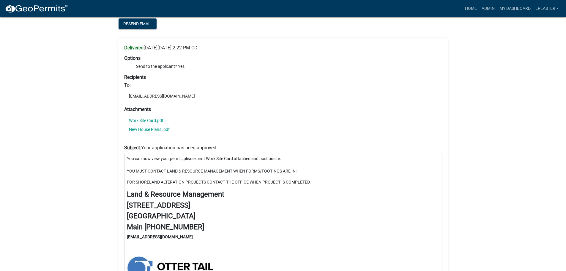
scroll to position [9070, 0]
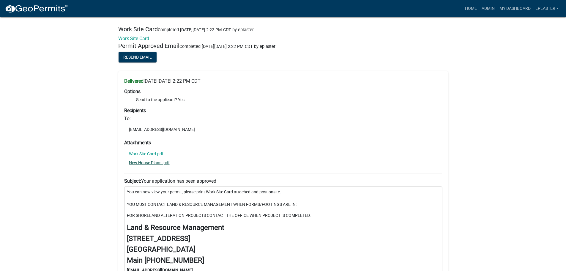
click at [167, 165] on link "New House Plans .pdf" at bounding box center [149, 162] width 41 height 4
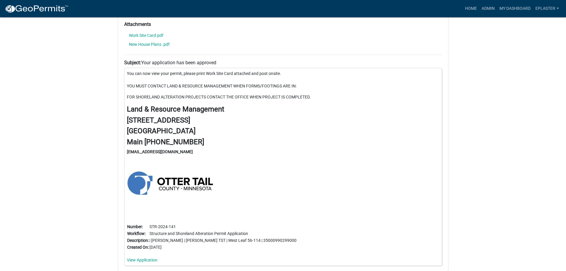
scroll to position [9188, 0]
click at [152, 46] on link "New House Plans .pdf" at bounding box center [149, 44] width 41 height 4
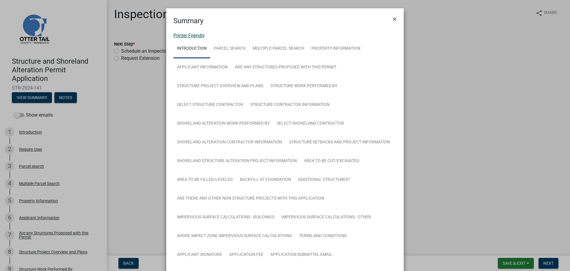
click at [198, 36] on link "Printer Friendly" at bounding box center [189, 36] width 31 height 6
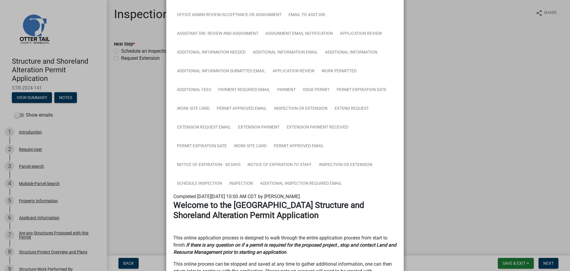
scroll to position [275, 0]
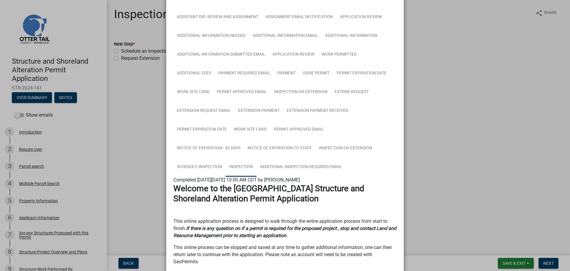
click at [239, 164] on link "Inspection" at bounding box center [241, 166] width 31 height 19
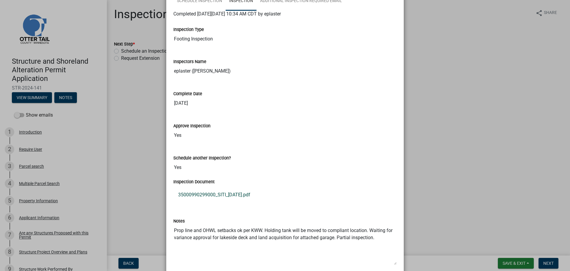
scroll to position [484, 0]
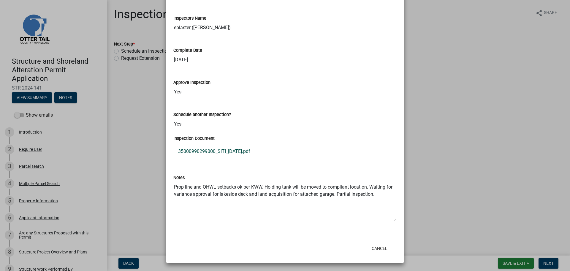
click at [247, 153] on link "35000990299000_SITI_[DATE].pdf" at bounding box center [285, 151] width 223 height 14
click at [376, 248] on button "Cancel" at bounding box center [379, 248] width 25 height 11
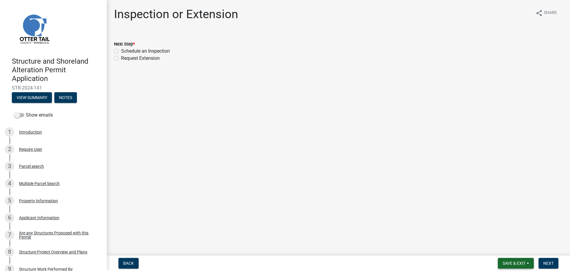
click at [511, 260] on button "Save & Exit" at bounding box center [516, 263] width 36 height 11
click at [496, 246] on button "Save & Exit" at bounding box center [511, 247] width 48 height 14
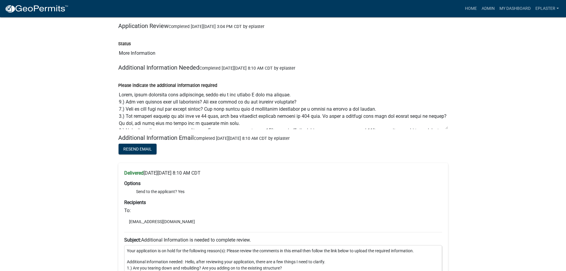
scroll to position [7465, 0]
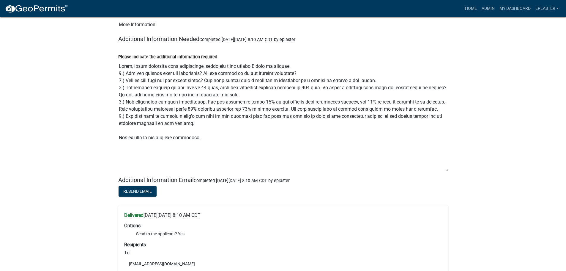
drag, startPoint x: 446, startPoint y: 102, endPoint x: 451, endPoint y: 172, distance: 70.9
click at [451, 172] on div "Please indicate the additional information required" at bounding box center [283, 110] width 339 height 131
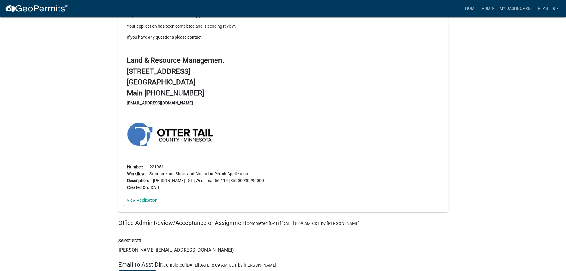
scroll to position [6633, 0]
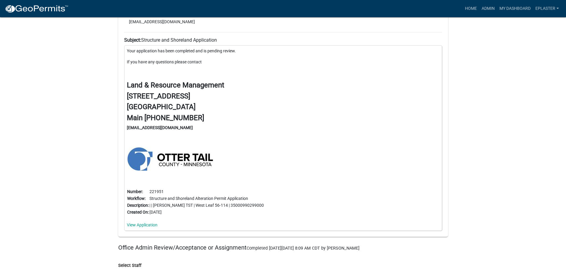
click at [234, 209] on td "| | [PERSON_NAME] TST | West Leaf 56-114 | 35000990299000" at bounding box center [206, 205] width 115 height 7
copy td "35000990299000"
drag, startPoint x: 488, startPoint y: 10, endPoint x: 472, endPoint y: 22, distance: 20.6
click at [488, 9] on link "Admin" at bounding box center [488, 8] width 18 height 11
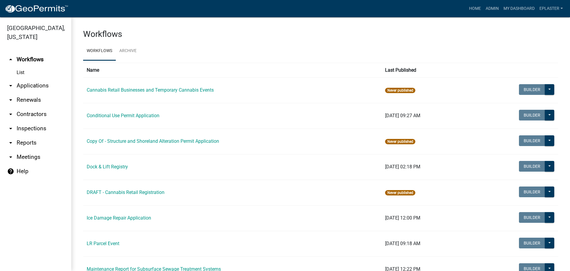
click at [40, 91] on link "arrow_drop_down Applications" at bounding box center [35, 85] width 71 height 14
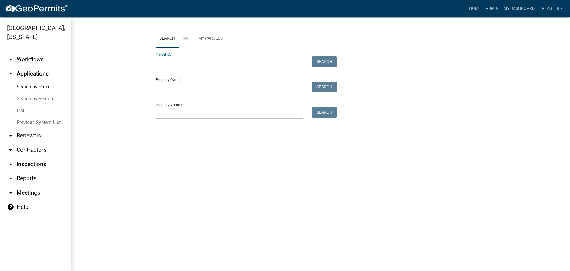
click at [188, 62] on input "Parcel ID:" at bounding box center [229, 62] width 147 height 12
paste input "35000990299000"
type input "35000990299000"
click at [329, 62] on button "Search" at bounding box center [324, 61] width 25 height 11
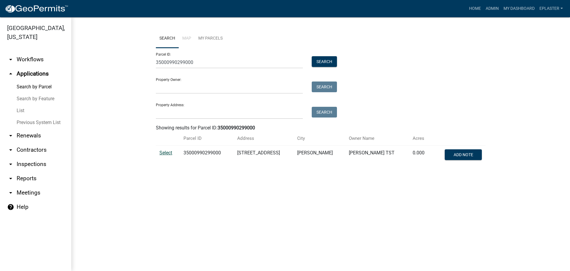
click at [166, 150] on span "Select" at bounding box center [166, 153] width 13 height 6
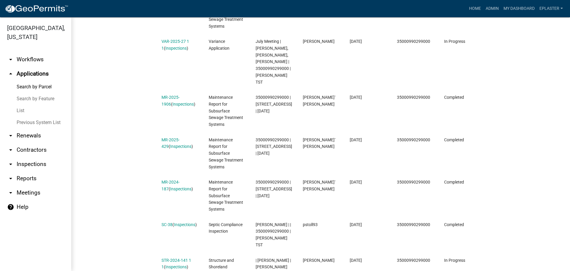
scroll to position [238, 0]
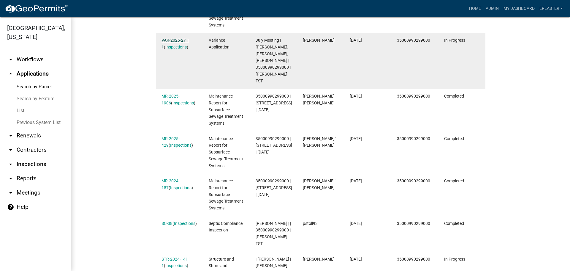
click at [167, 39] on link "VAR-2025-27 1 1" at bounding box center [176, 44] width 28 height 12
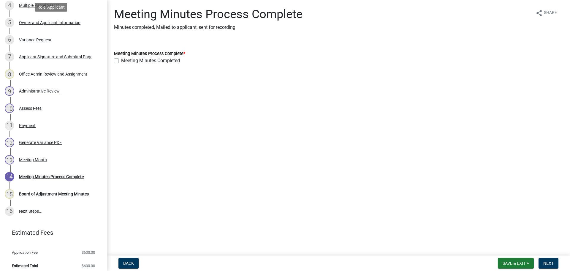
scroll to position [165, 0]
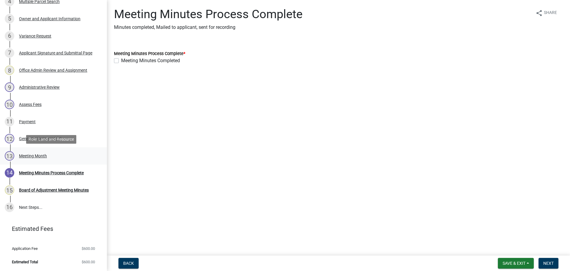
click at [55, 155] on div "13 Meeting Month" at bounding box center [51, 156] width 93 height 10
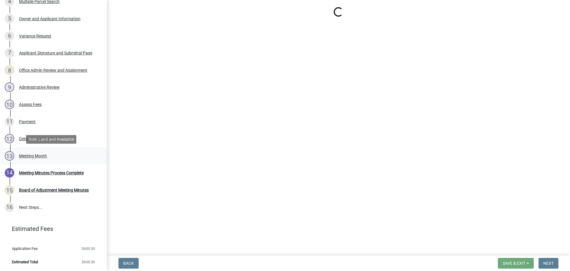
select select "0faa84f3-19f0-4b49-8651-3599a0badcc9"
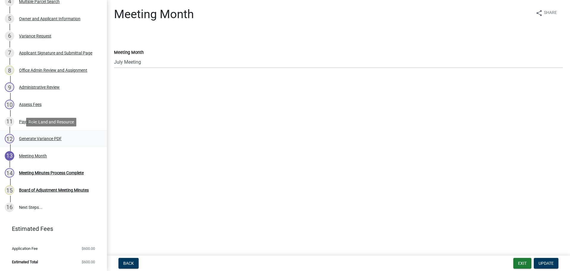
click at [54, 137] on div "Generate Variance PDF" at bounding box center [40, 138] width 43 height 4
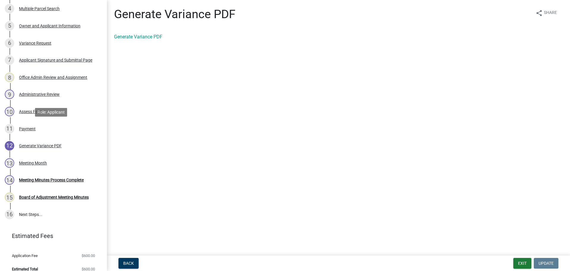
scroll to position [150, 0]
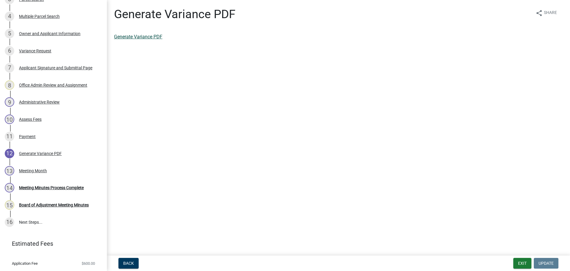
click at [140, 37] on link "Generate Variance PDF" at bounding box center [138, 37] width 48 height 6
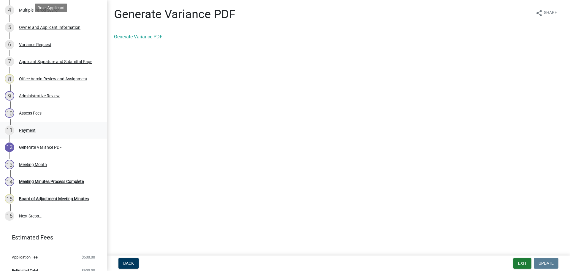
scroll to position [165, 0]
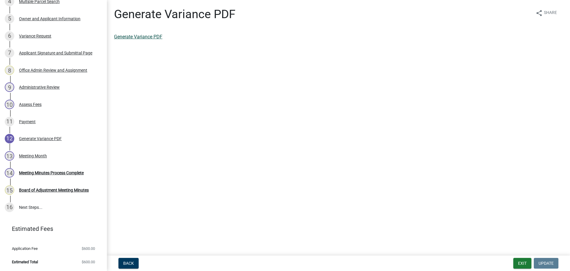
click at [135, 35] on link "Generate Variance PDF" at bounding box center [138, 37] width 48 height 6
click at [45, 156] on div "Meeting Month" at bounding box center [33, 156] width 28 height 4
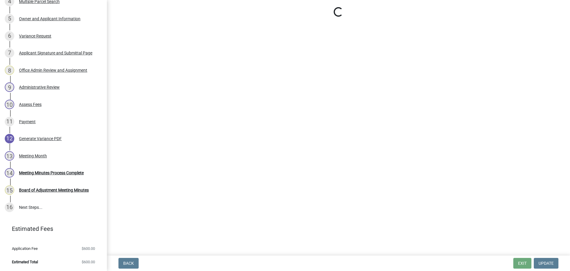
select select "0faa84f3-19f0-4b49-8651-3599a0badcc9"
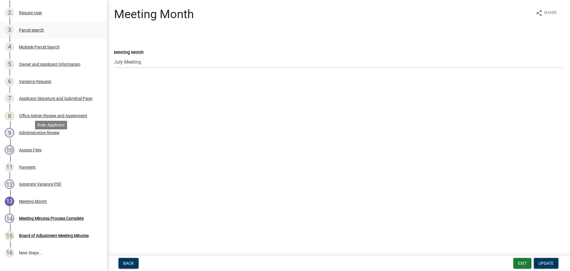
scroll to position [0, 0]
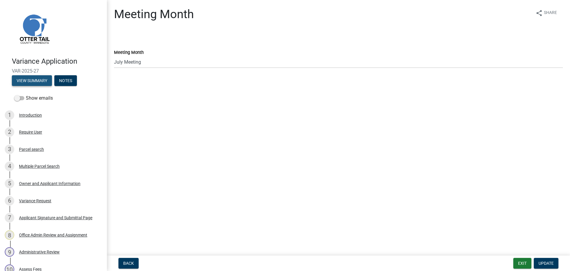
click at [37, 81] on button "View Summary" at bounding box center [32, 80] width 40 height 11
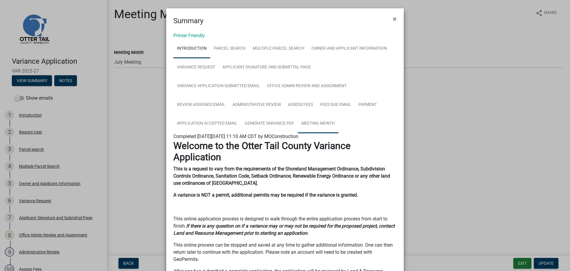
click at [325, 126] on link "Meeting Month" at bounding box center [318, 123] width 41 height 19
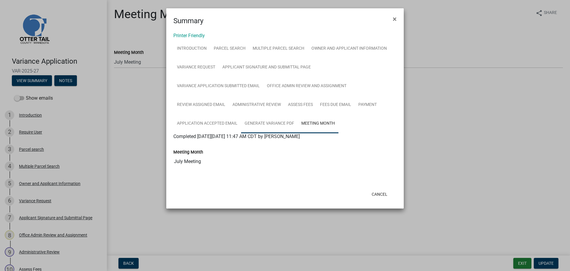
click at [273, 122] on link "Generate Variance PDF" at bounding box center [269, 123] width 57 height 19
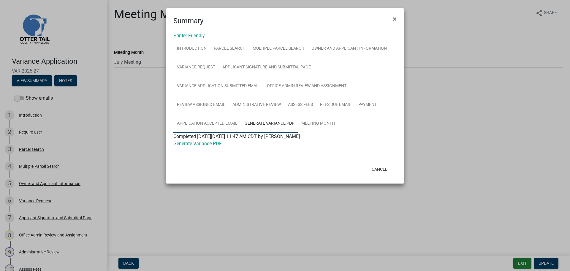
click at [201, 120] on link "Application Accepted Email" at bounding box center [208, 123] width 68 height 19
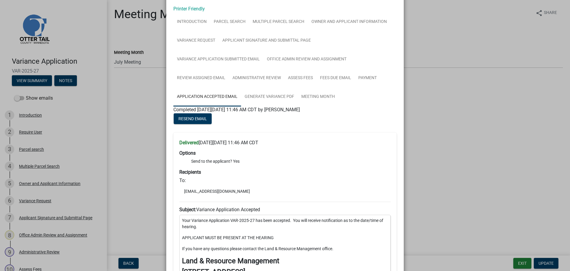
scroll to position [4, 0]
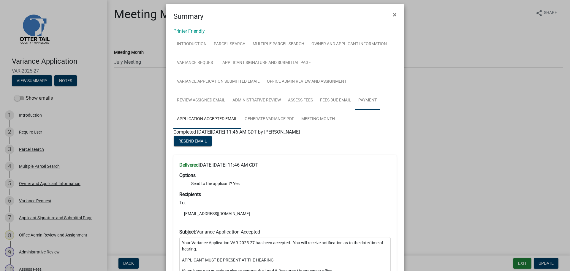
click at [367, 97] on link "Payment" at bounding box center [368, 100] width 26 height 19
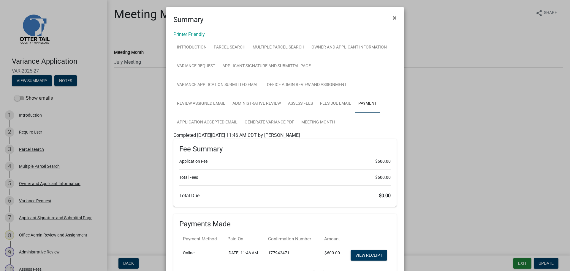
scroll to position [0, 0]
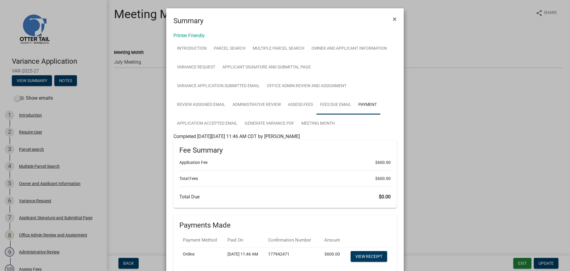
click at [339, 104] on link "Fees Due Email" at bounding box center [336, 104] width 38 height 19
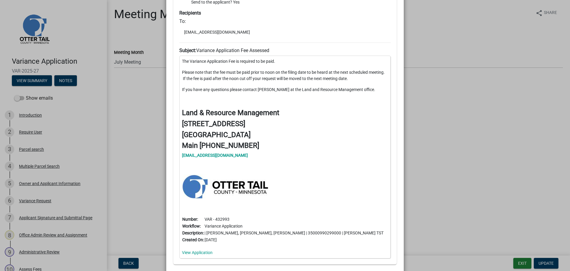
scroll to position [231, 0]
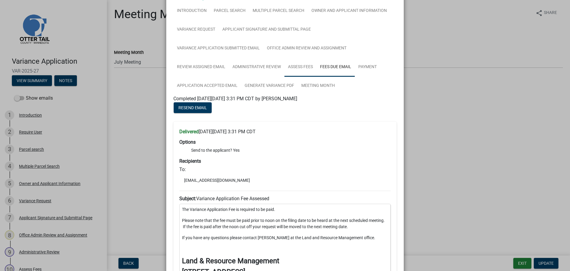
click at [297, 73] on link "Assess Fees" at bounding box center [301, 67] width 32 height 19
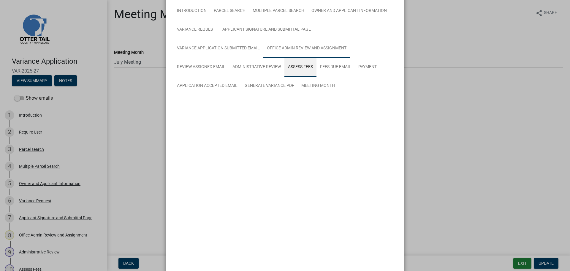
scroll to position [10, 0]
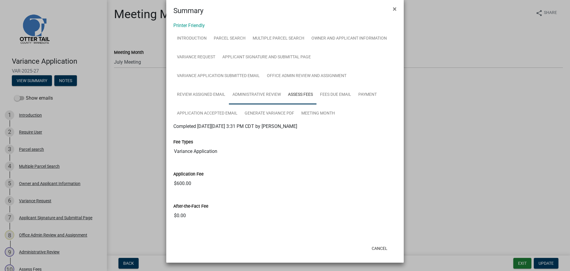
click at [256, 100] on link "Administrative Review" at bounding box center [257, 94] width 56 height 19
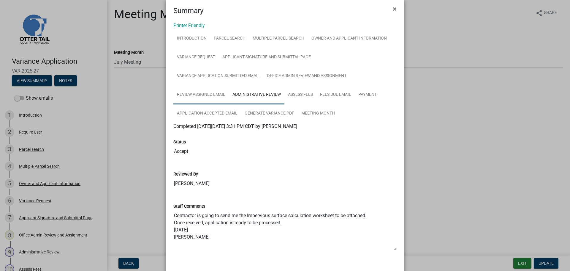
click at [195, 97] on link "Review Assigned Email" at bounding box center [202, 94] width 56 height 19
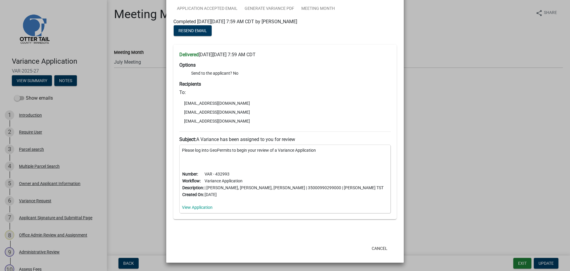
scroll to position [0, 0]
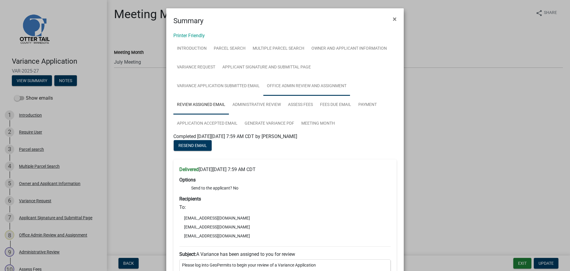
click at [299, 89] on link "Office Admin Review and Assignment" at bounding box center [307, 86] width 87 height 19
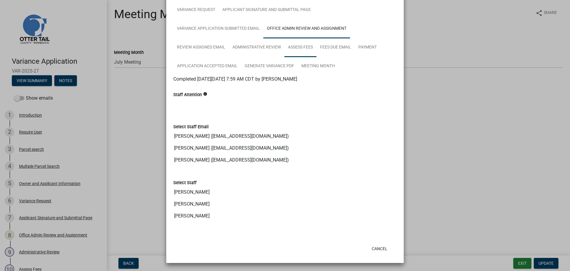
scroll to position [58, 0]
